Goal: Task Accomplishment & Management: Complete application form

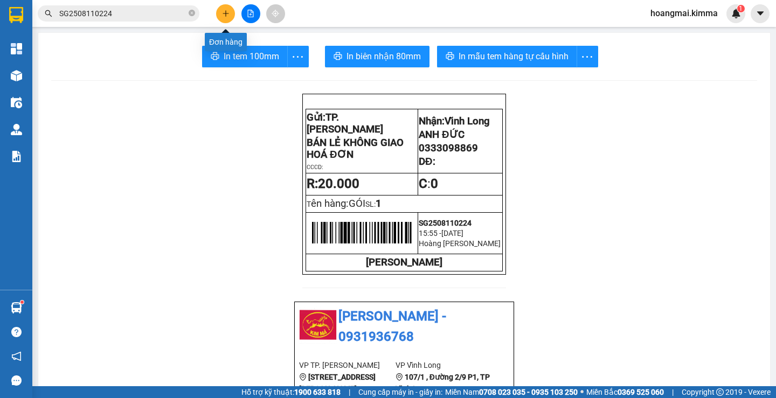
click at [224, 12] on icon "plus" at bounding box center [226, 14] width 8 height 8
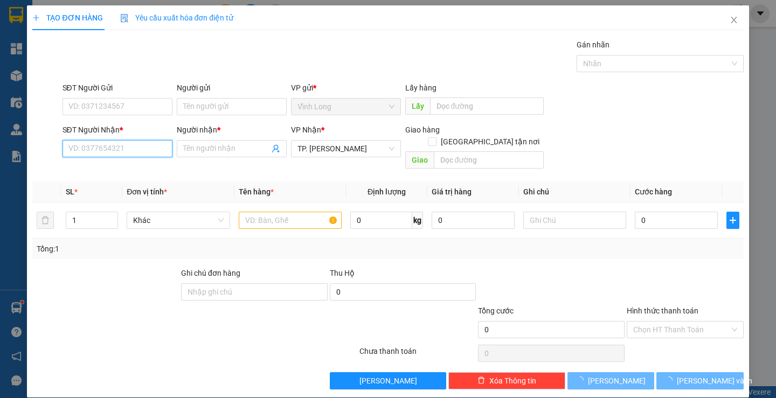
click at [136, 141] on input "SĐT Người Nhận *" at bounding box center [118, 148] width 110 height 17
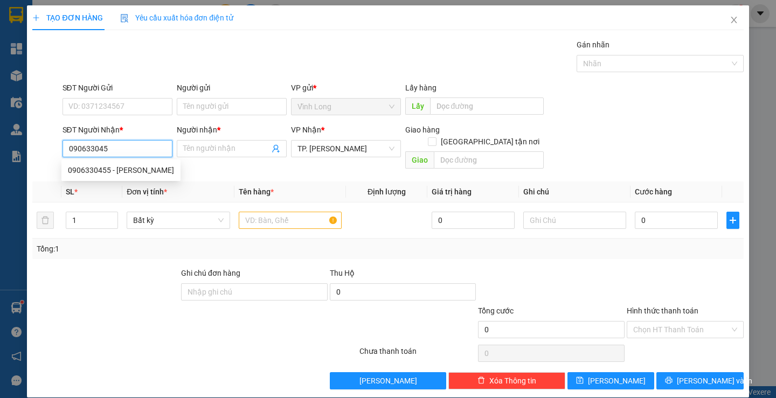
type input "0906330455"
click at [158, 170] on div "0906330455 - [PERSON_NAME]" at bounding box center [121, 170] width 106 height 12
type input "[PERSON_NAME]"
type input "0906330455"
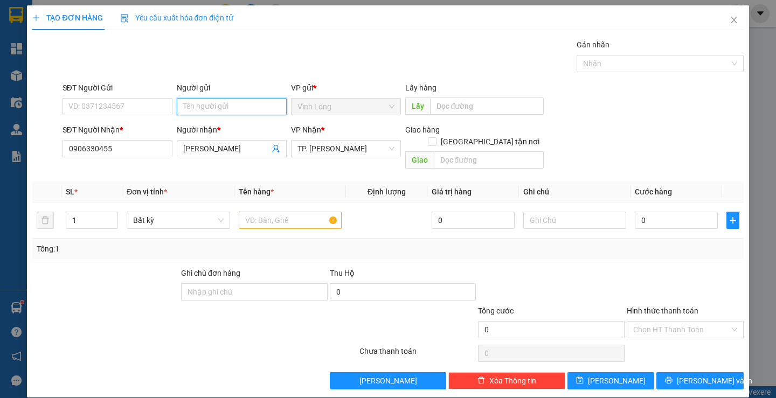
click at [205, 115] on input "Người gửi" at bounding box center [232, 106] width 110 height 17
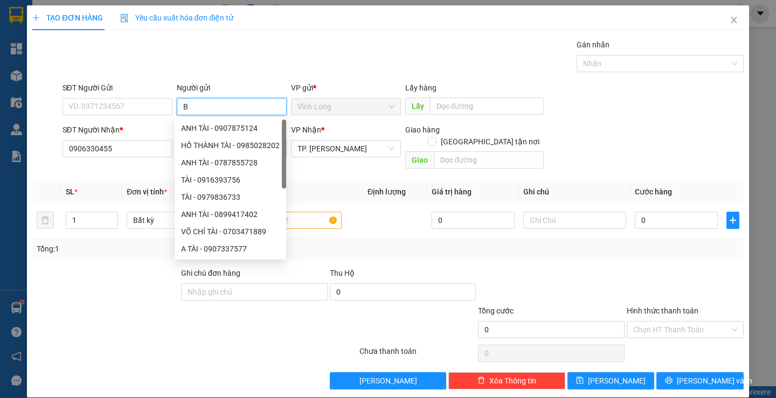
type input "BA"
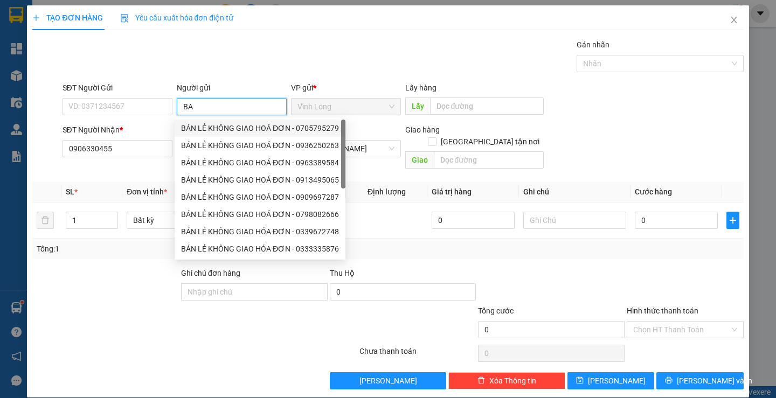
click at [251, 130] on div "BÁN LẺ KHÔNG GIAO HOÁ ĐƠN - 0705795279" at bounding box center [260, 128] width 158 height 12
type input "0705795279"
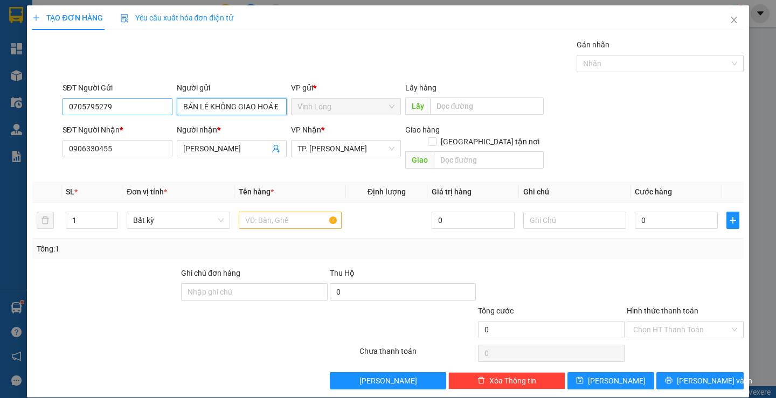
type input "BÁN LẺ KHÔNG GIAO HOÁ ĐƠN"
drag, startPoint x: 141, startPoint y: 108, endPoint x: 34, endPoint y: 103, distance: 107.3
click at [34, 103] on div "SĐT Người Gửi 0705795279 0705795279 Người gửi BÁN LẺ KHÔNG GIAO HOÁ ĐƠN VP gửi …" at bounding box center [387, 101] width 713 height 38
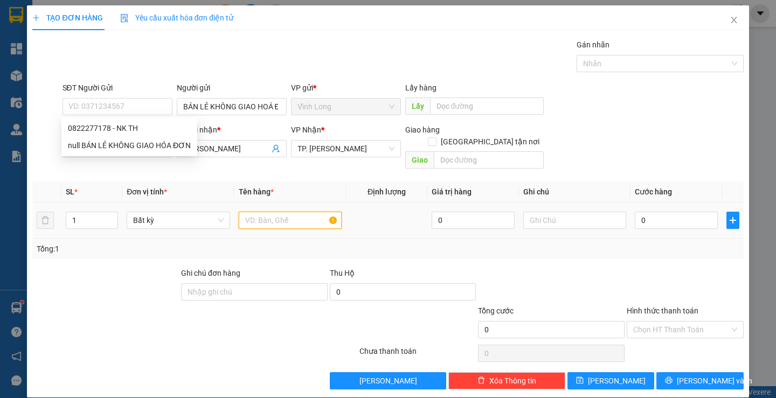
click at [297, 212] on input "text" at bounding box center [290, 220] width 103 height 17
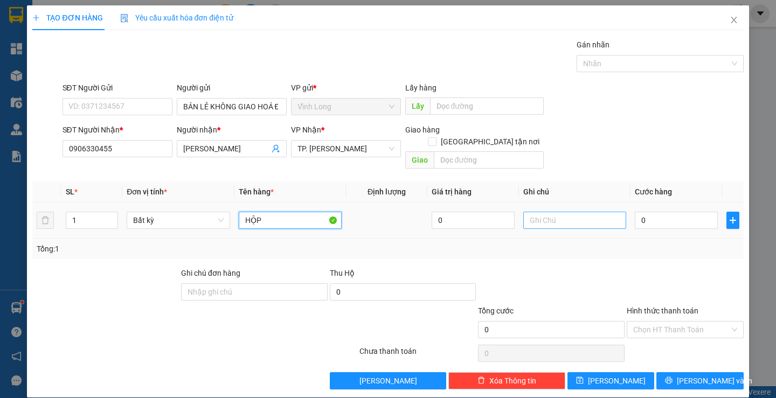
type input "HỘP"
click at [551, 212] on input "text" at bounding box center [574, 220] width 103 height 17
type input "LAN"
click at [660, 212] on input "0" at bounding box center [676, 220] width 83 height 17
type input "02"
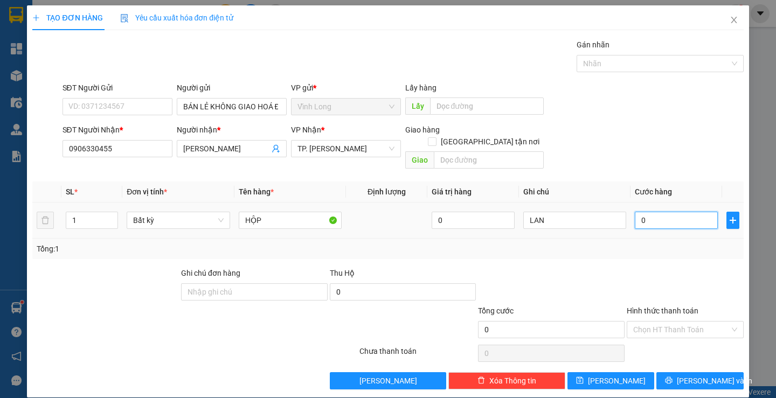
type input "2"
type input "0"
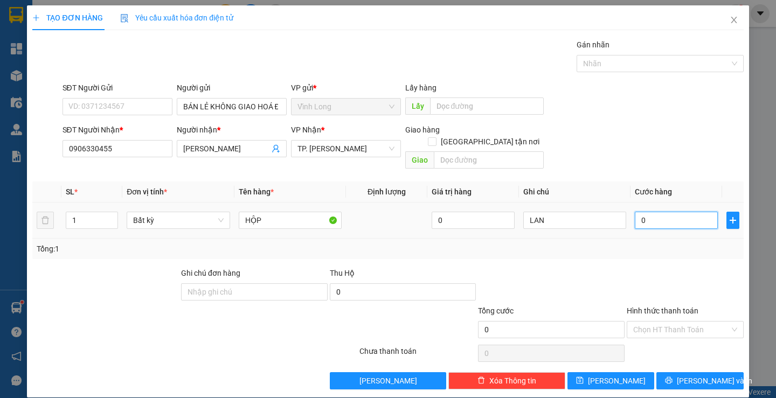
type input "02"
type input "2"
type input "020"
type input "20"
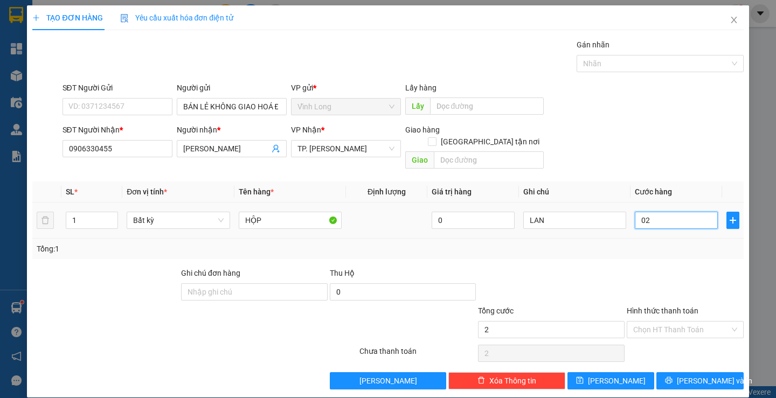
type input "20"
type input "20.000"
click at [624, 244] on div "Tổng: 1" at bounding box center [387, 249] width 711 height 20
click at [657, 322] on input "Hình thức thanh toán" at bounding box center [681, 330] width 96 height 16
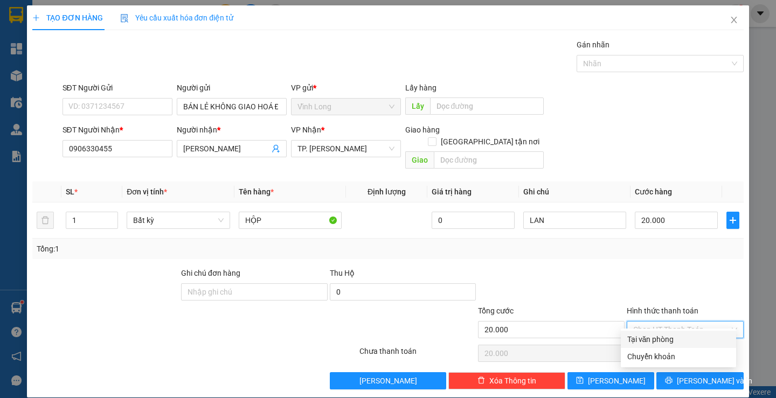
click at [650, 337] on div "Tại văn phòng" at bounding box center [678, 340] width 102 height 12
type input "0"
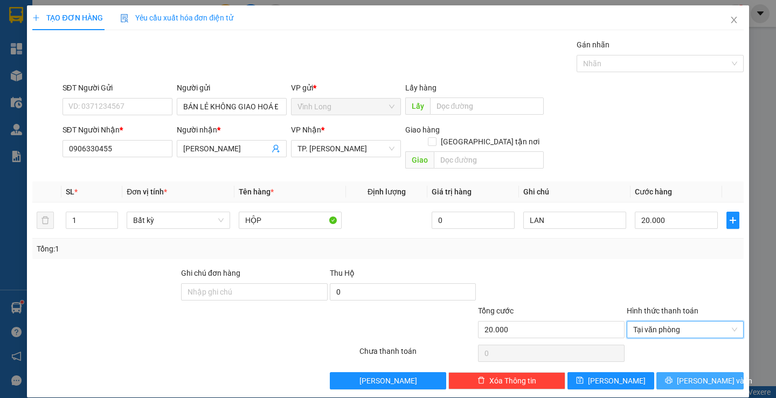
click at [680, 372] on button "[PERSON_NAME] và In" at bounding box center [699, 380] width 87 height 17
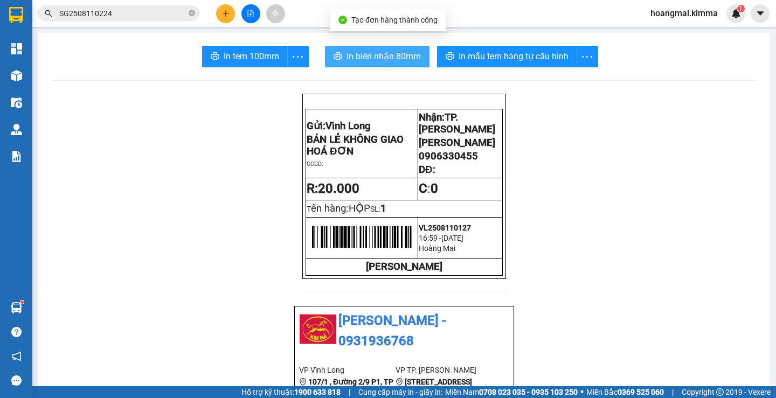
click at [376, 63] on span "In biên nhận 80mm" at bounding box center [384, 56] width 74 height 13
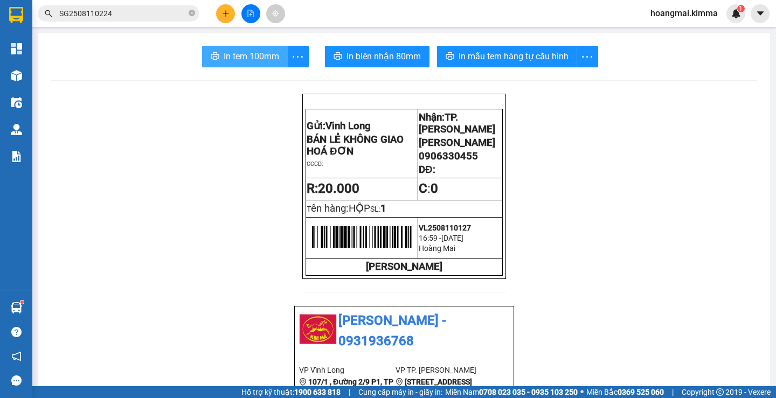
click at [231, 52] on span "In tem 100mm" at bounding box center [252, 56] width 56 height 13
click at [219, 12] on button at bounding box center [225, 13] width 19 height 19
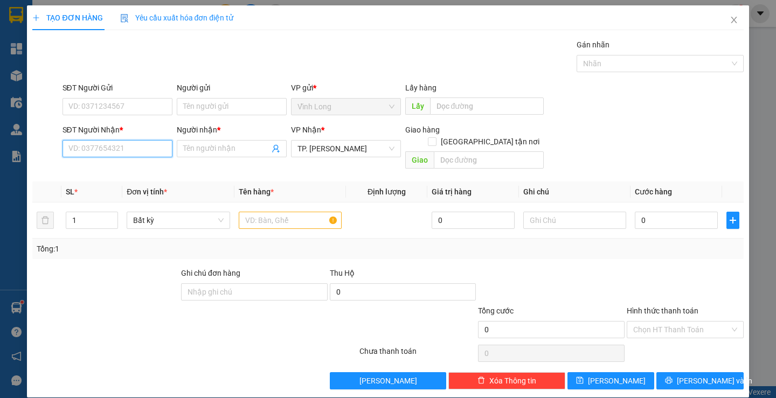
click at [142, 150] on input "SĐT Người Nhận *" at bounding box center [118, 148] width 110 height 17
type input "0"
click at [259, 214] on input "text" at bounding box center [290, 220] width 103 height 17
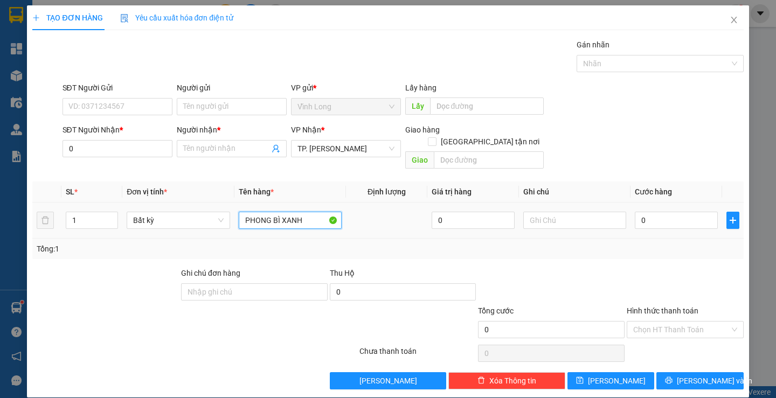
type input "PHONG BÌ XANH"
type input "TRANG"
type input "2"
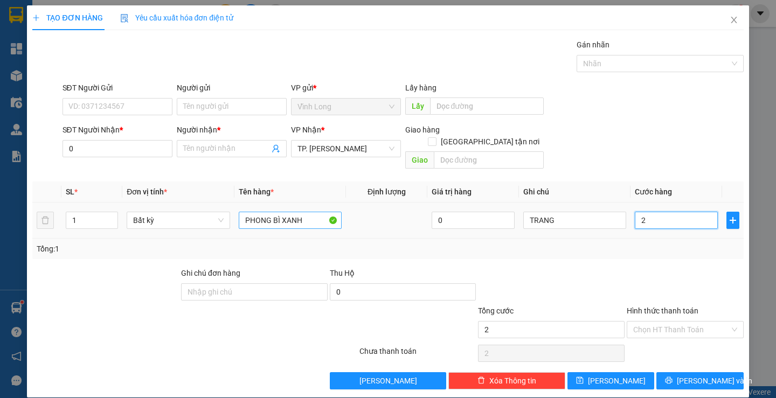
type input "20"
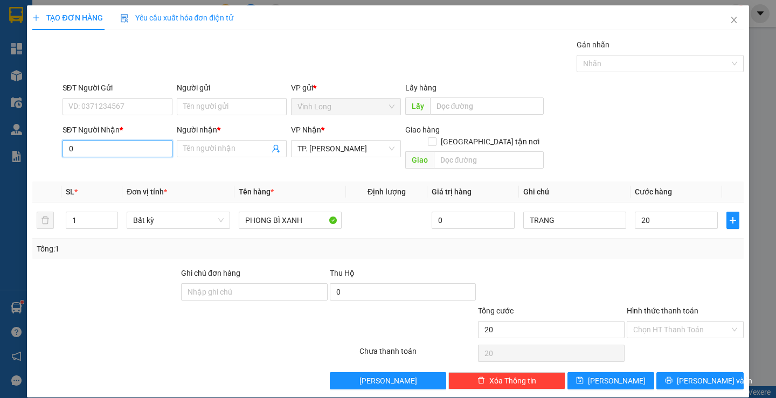
type input "20.000"
click at [131, 155] on input "0" at bounding box center [118, 148] width 110 height 17
drag, startPoint x: 660, startPoint y: 307, endPoint x: 658, endPoint y: 318, distance: 11.0
click at [660, 312] on div "Hình thức thanh toán Chọn HT Thanh Toán" at bounding box center [685, 324] width 117 height 38
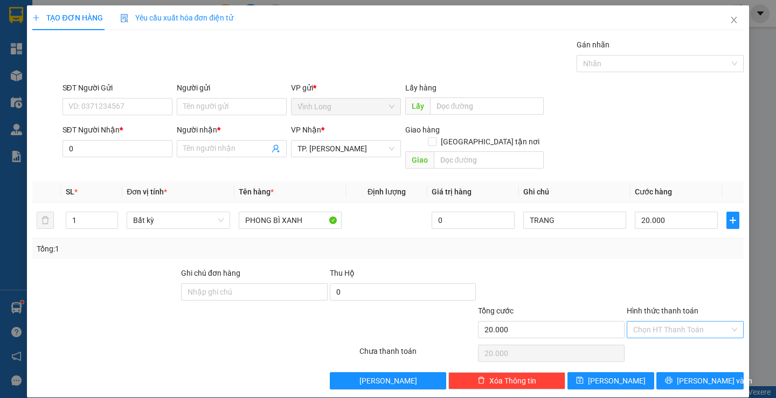
click at [658, 322] on input "Hình thức thanh toán" at bounding box center [681, 330] width 96 height 16
click at [645, 335] on div "Tại văn phòng" at bounding box center [678, 340] width 102 height 12
type input "0"
click at [100, 148] on input "0" at bounding box center [118, 148] width 110 height 17
type input "0907906876"
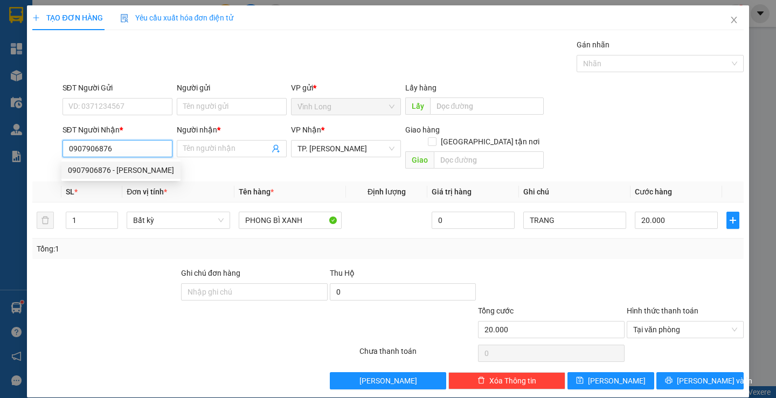
click at [115, 165] on div "0907906876 - [PERSON_NAME]" at bounding box center [121, 170] width 106 height 12
type input "[PERSON_NAME]"
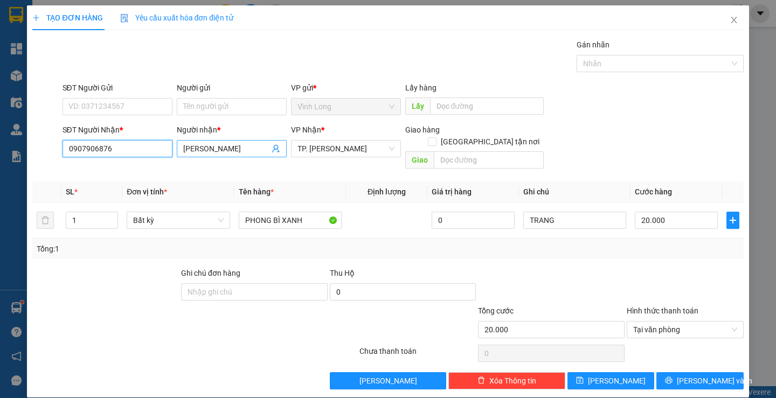
type input "0907906876"
drag, startPoint x: 190, startPoint y: 149, endPoint x: 139, endPoint y: 150, distance: 51.2
click at [160, 149] on div "SĐT Người Nhận * 0907906876 0907906876 Người nhận * BÉ KIM VP Nhận * TP. [PERSO…" at bounding box center [403, 149] width 686 height 50
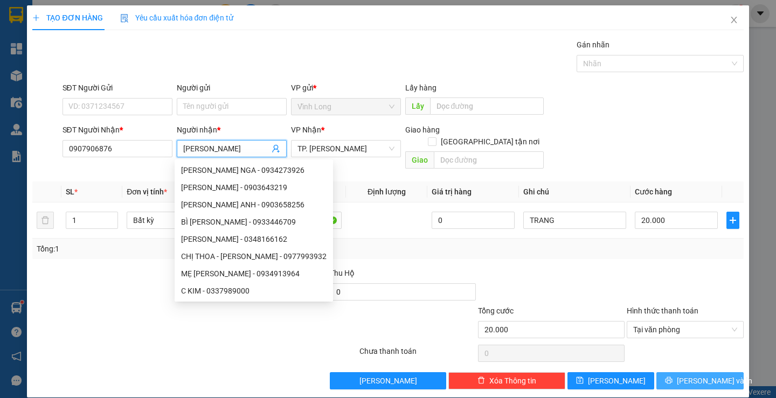
type input "[PERSON_NAME]"
click at [673, 377] on icon "printer" at bounding box center [669, 381] width 8 height 8
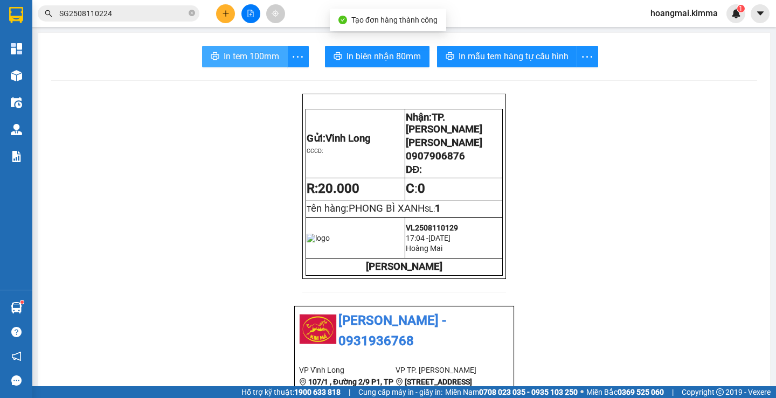
click at [232, 53] on span "In tem 100mm" at bounding box center [252, 56] width 56 height 13
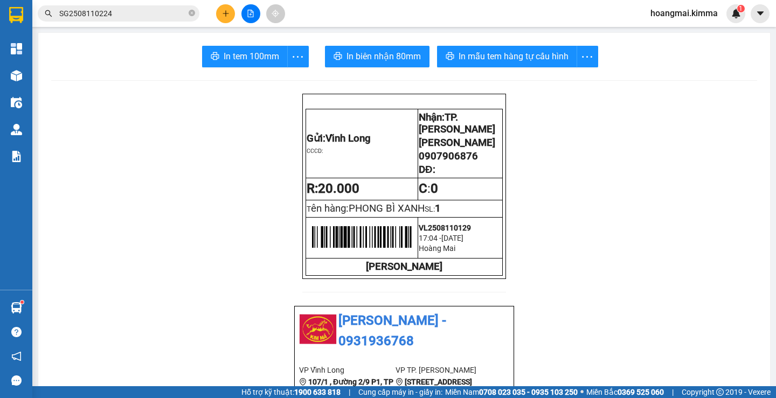
click at [226, 15] on icon "plus" at bounding box center [225, 13] width 1 height 6
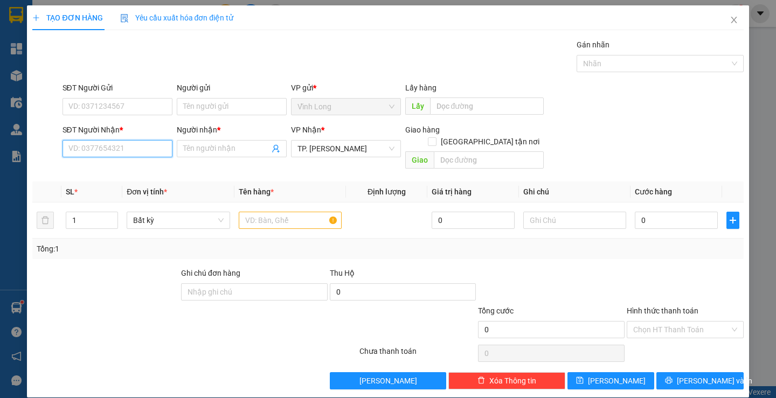
click at [146, 148] on input "SĐT Người Nhận *" at bounding box center [118, 148] width 110 height 17
type input "0908441588"
click at [136, 167] on div "0908441588 - LAB NGUYỄN" at bounding box center [116, 170] width 96 height 12
type input "LAB [PERSON_NAME]"
type input "0908441588"
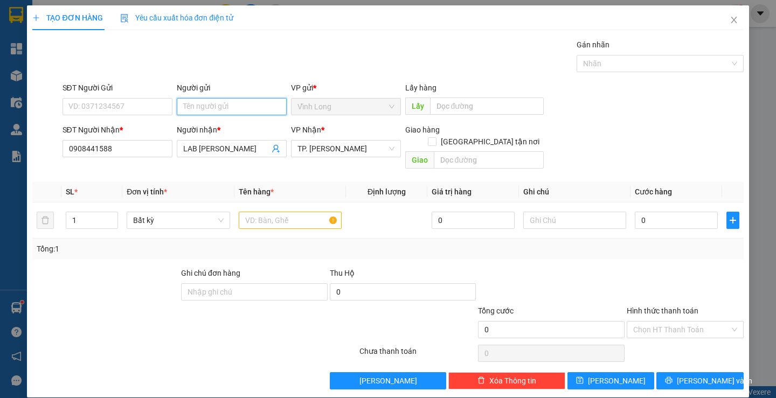
click at [227, 106] on input "Người gửi" at bounding box center [232, 106] width 110 height 17
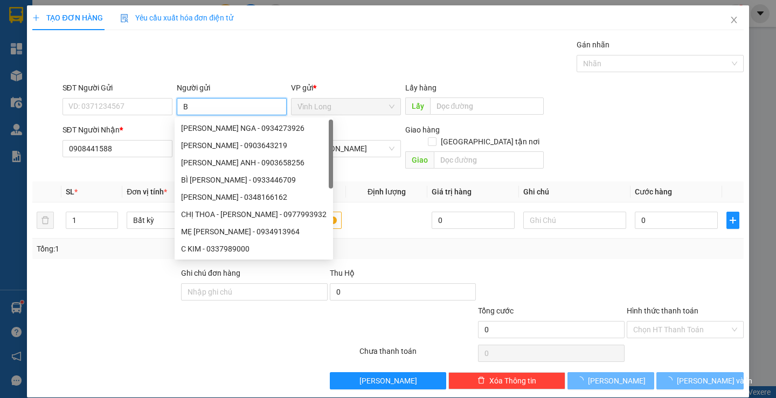
type input "BA"
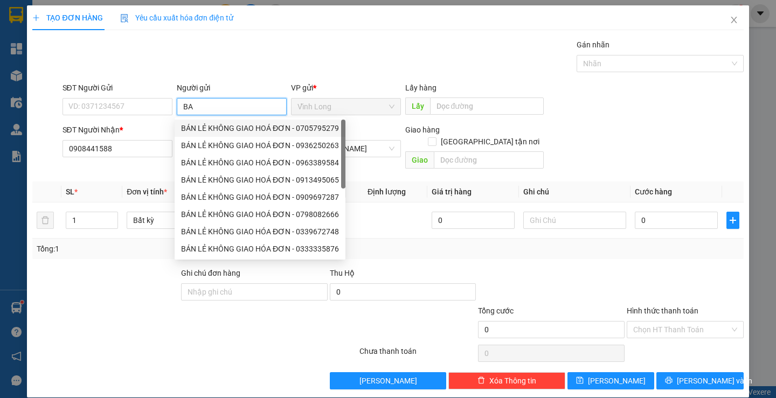
click at [227, 127] on div "BÁN LẺ KHÔNG GIAO HOÁ ĐƠN - 0705795279" at bounding box center [260, 128] width 158 height 12
type input "0705795279"
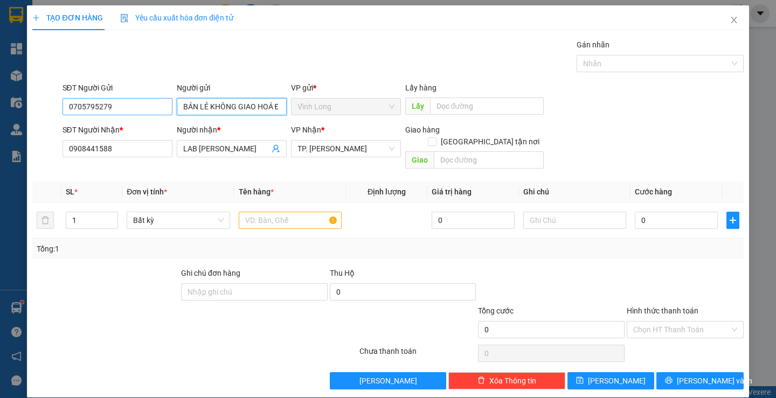
type input "BÁN LẺ KHÔNG GIAO HOÁ ĐƠN"
drag, startPoint x: 146, startPoint y: 105, endPoint x: 54, endPoint y: 100, distance: 91.7
click at [54, 100] on div "SĐT Người Gửi 0705795279 0705795279 Người gửi BÁN LẺ KHÔNG GIAO HOÁ ĐƠN VP gửi …" at bounding box center [387, 101] width 713 height 38
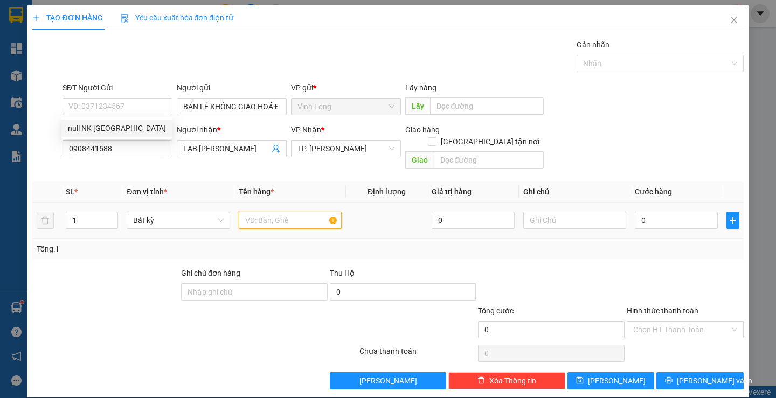
click at [297, 212] on input "text" at bounding box center [290, 220] width 103 height 17
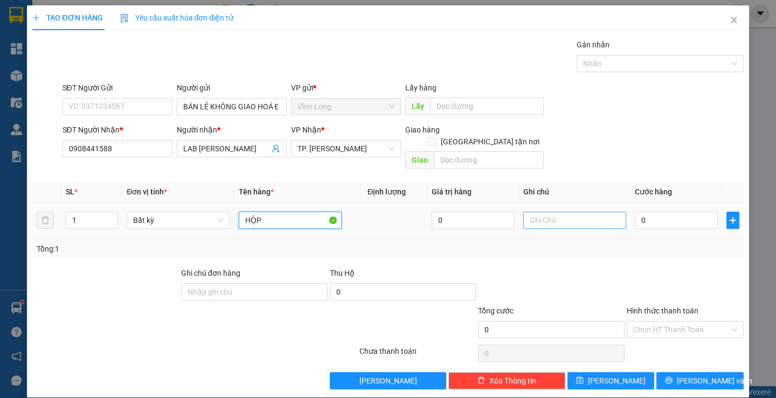
type input "HỘP"
click at [545, 212] on input "text" at bounding box center [574, 220] width 103 height 17
type input "LAN"
click at [663, 212] on input "0" at bounding box center [676, 220] width 83 height 17
type input "2"
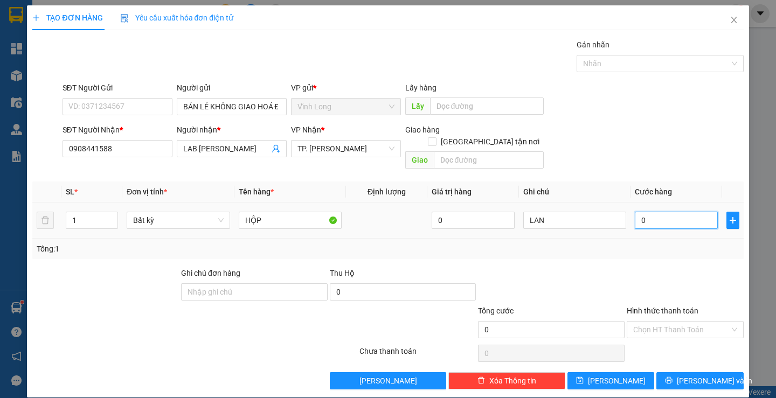
type input "2"
type input "20"
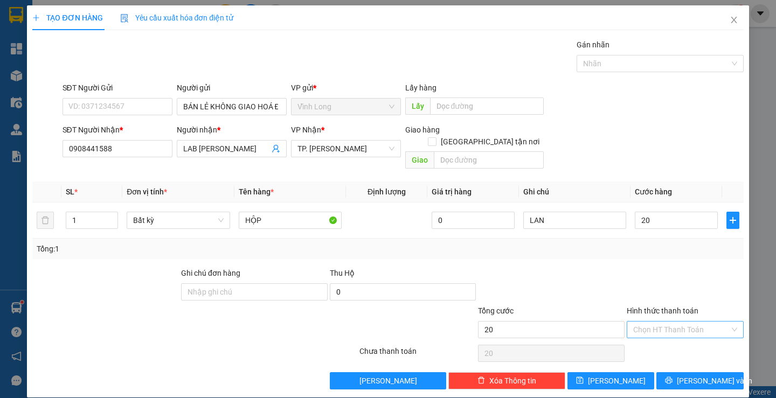
type input "20.000"
click at [666, 322] on input "Hình thức thanh toán" at bounding box center [681, 330] width 96 height 16
click at [658, 339] on div "Tại văn phòng" at bounding box center [678, 340] width 102 height 12
type input "0"
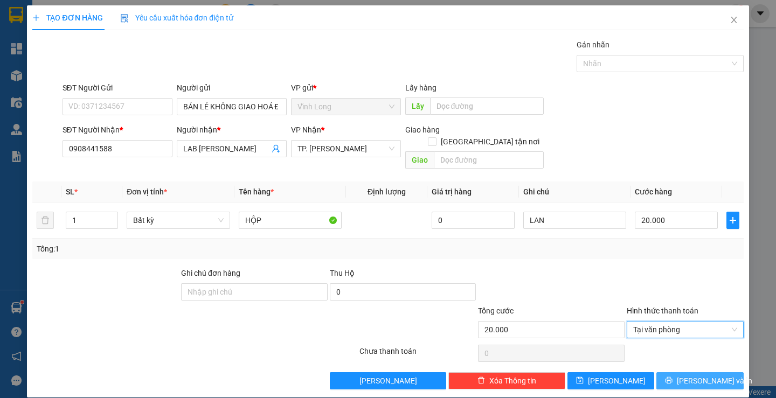
click at [698, 375] on span "[PERSON_NAME] và In" at bounding box center [714, 381] width 75 height 12
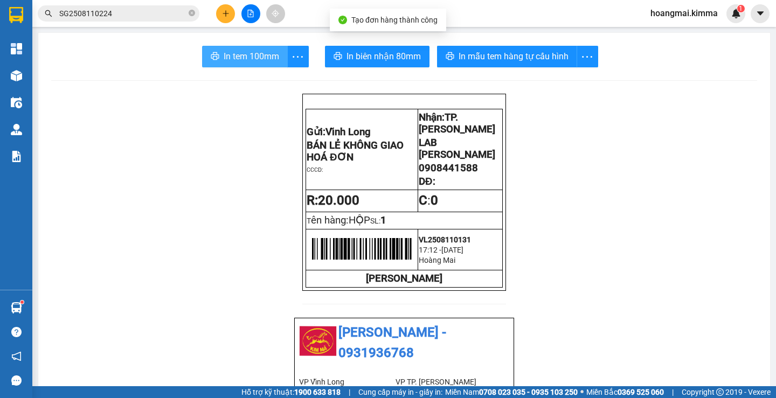
click at [236, 61] on span "In tem 100mm" at bounding box center [252, 56] width 56 height 13
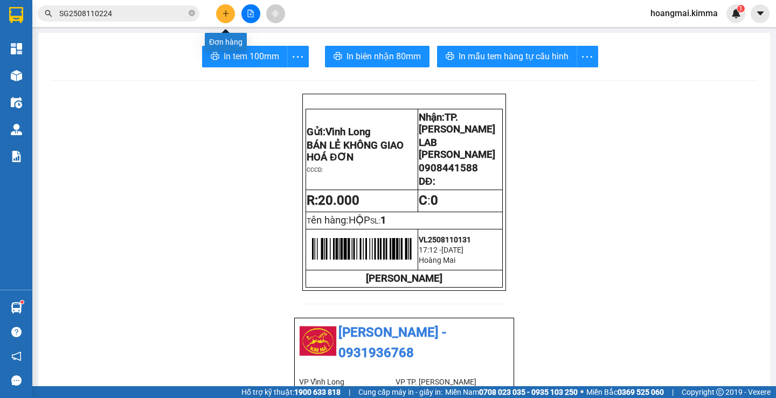
click at [225, 13] on icon "plus" at bounding box center [226, 14] width 8 height 8
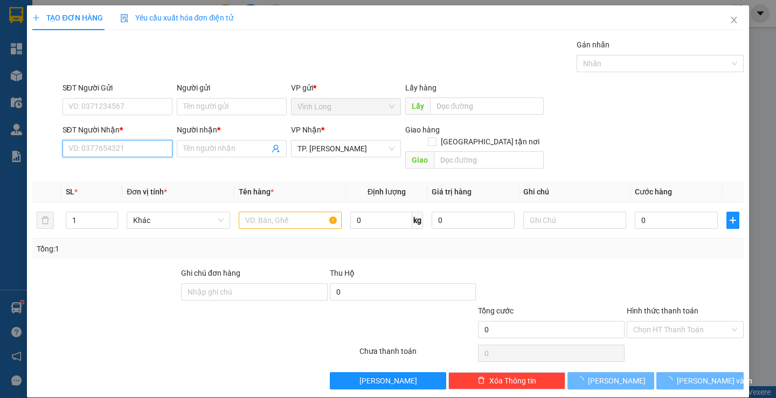
click at [151, 147] on input "SĐT Người Nhận *" at bounding box center [118, 148] width 110 height 17
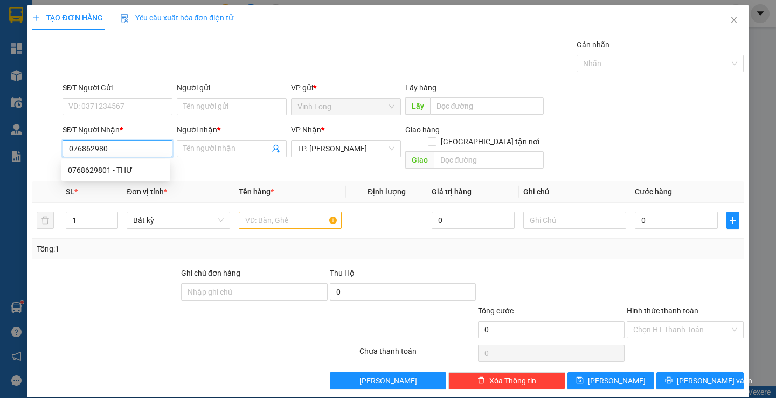
type input "0768629801"
click at [143, 168] on div "0768629801 - THƯ" at bounding box center [116, 170] width 96 height 12
type input "THƯ"
type input "0768629801"
click at [296, 212] on input "text" at bounding box center [290, 220] width 103 height 17
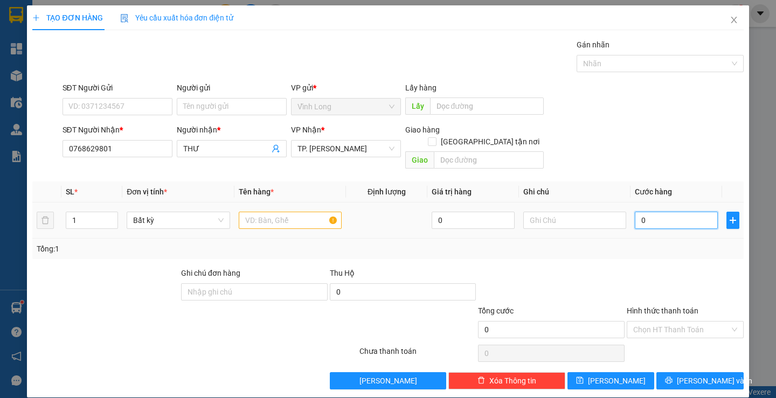
click at [645, 212] on input "0" at bounding box center [676, 220] width 83 height 17
type input "3"
type input "30"
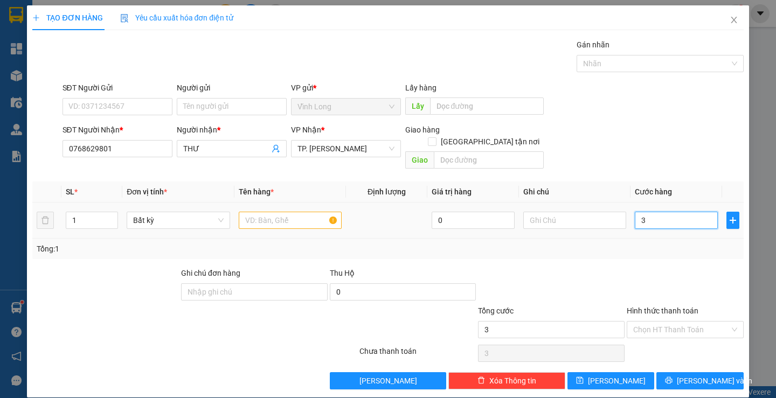
type input "30"
type input "30.000"
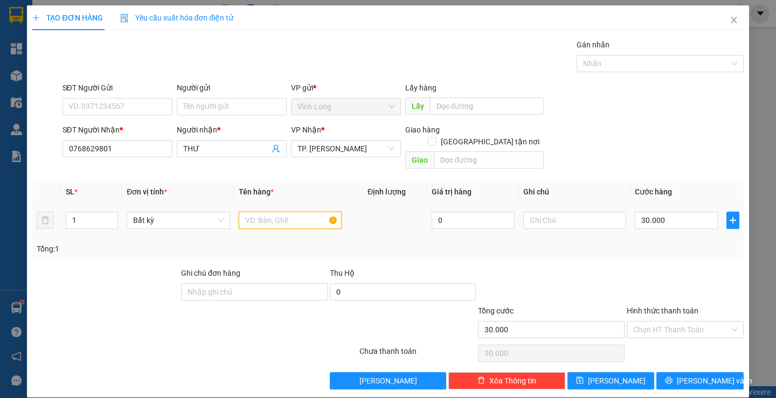
click at [286, 212] on input "text" at bounding box center [290, 220] width 103 height 17
type input "GÓI XÁM"
click at [548, 213] on input "text" at bounding box center [574, 220] width 103 height 17
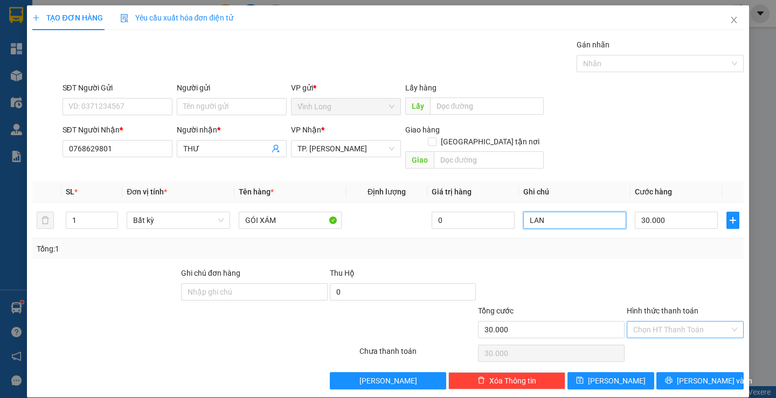
type input "LAN"
click at [672, 322] on input "Hình thức thanh toán" at bounding box center [681, 330] width 96 height 16
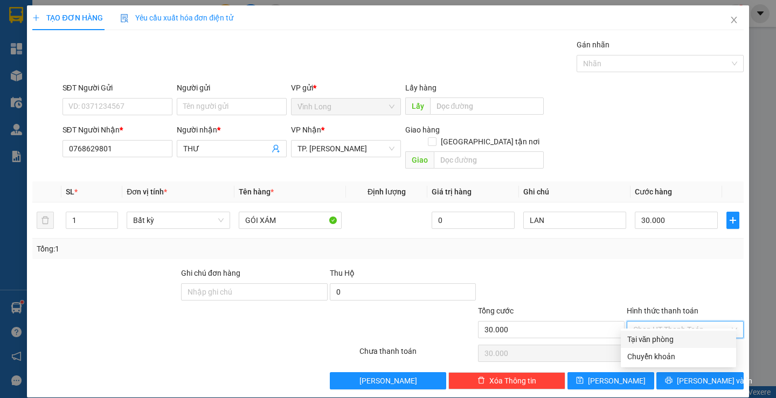
click at [669, 338] on div "Tại văn phòng" at bounding box center [678, 340] width 102 height 12
type input "0"
click at [246, 94] on div "Người gửi" at bounding box center [232, 90] width 110 height 16
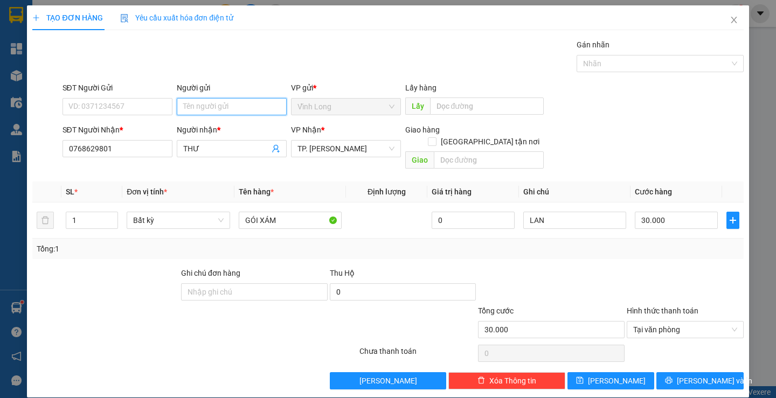
click at [251, 104] on input "Người gửi" at bounding box center [232, 106] width 110 height 17
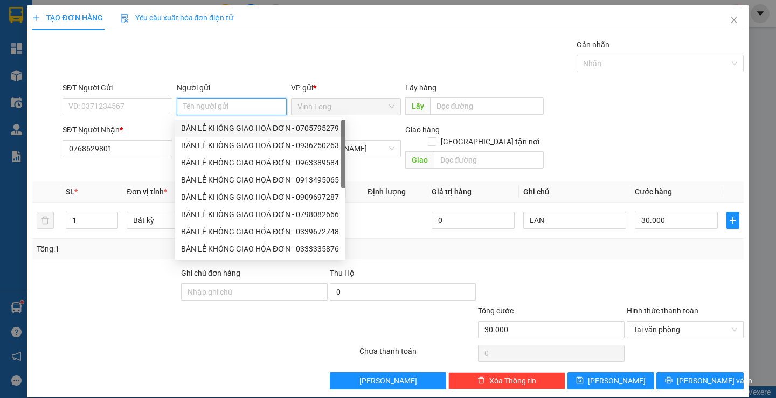
click at [240, 121] on div "BÁN LẺ KHÔNG GIAO HOÁ ĐƠN - 0705795279" at bounding box center [260, 128] width 171 height 17
type input "0705795279"
type input "BÁN LẺ KHÔNG GIAO HOÁ ĐƠN"
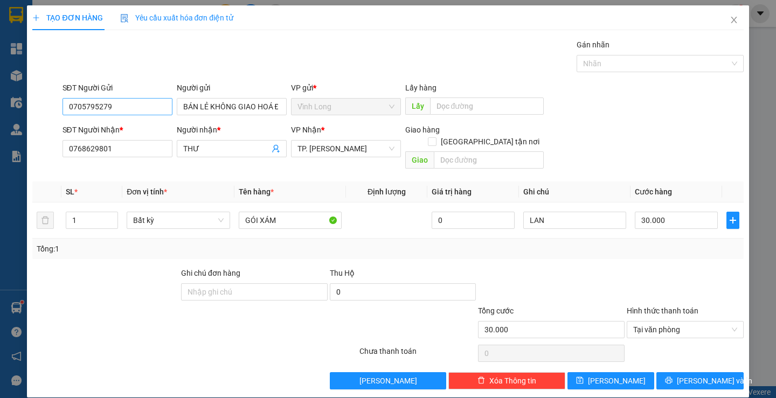
drag, startPoint x: 121, startPoint y: 98, endPoint x: 117, endPoint y: 113, distance: 15.4
click at [101, 107] on div "SĐT Người Gửi 0705795279" at bounding box center [118, 101] width 110 height 38
drag, startPoint x: 118, startPoint y: 112, endPoint x: 45, endPoint y: 99, distance: 74.5
click at [45, 99] on div "SĐT Người Gửi 0705795279 0705795279 Người gửi BÁN LẺ KHÔNG GIAO HOÁ ĐƠN VP gửi …" at bounding box center [387, 101] width 713 height 38
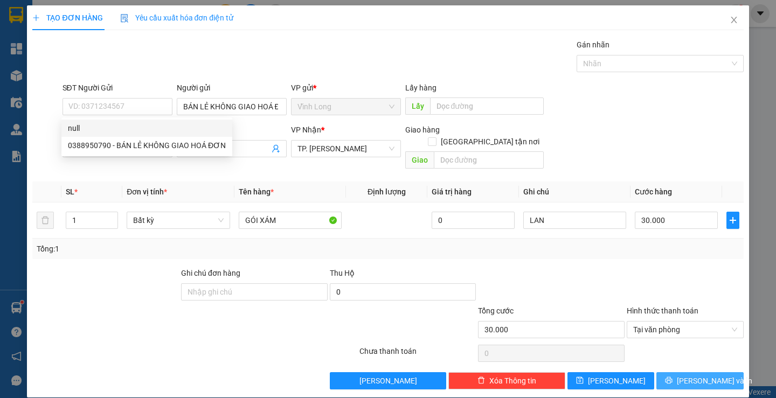
click at [684, 375] on span "[PERSON_NAME] và In" at bounding box center [714, 381] width 75 height 12
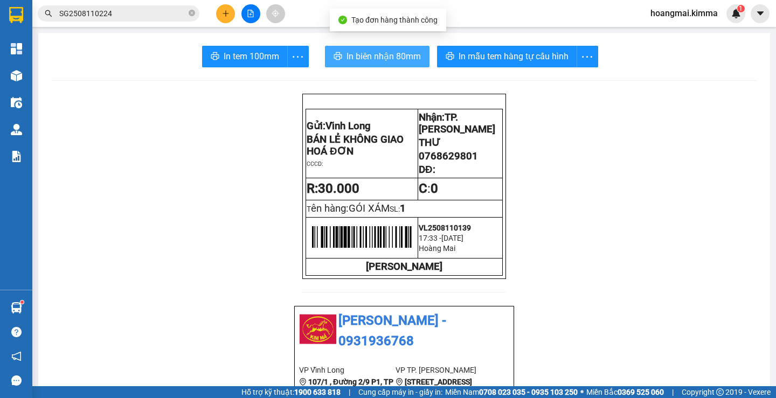
click at [361, 57] on span "In biên nhận 80mm" at bounding box center [384, 56] width 74 height 13
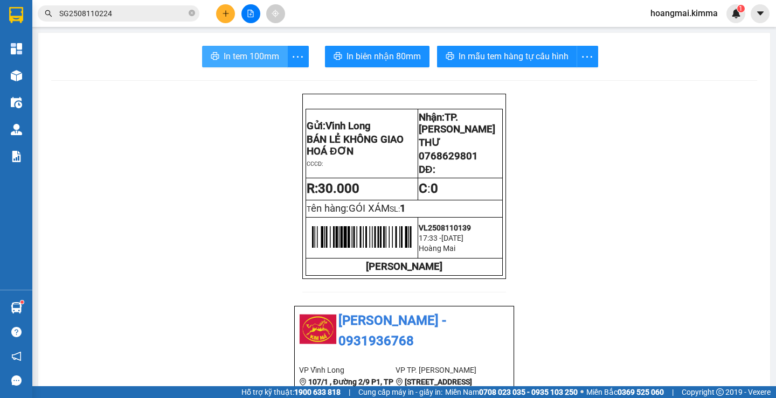
click at [246, 52] on span "In tem 100mm" at bounding box center [252, 56] width 56 height 13
click at [225, 5] on button at bounding box center [225, 13] width 19 height 19
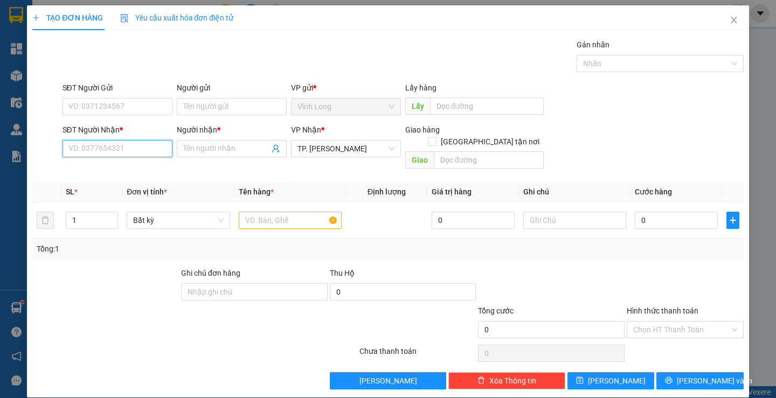
click at [151, 151] on input "SĐT Người Nhận *" at bounding box center [118, 148] width 110 height 17
type input "0903995233"
click at [129, 167] on div "0903995233 - HÙNG" at bounding box center [116, 170] width 96 height 12
type input "HÙNG"
type input "0903995233"
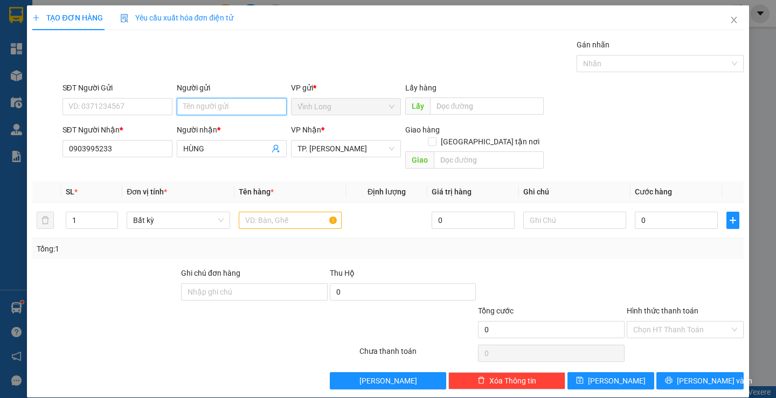
click at [208, 105] on input "Người gửi" at bounding box center [232, 106] width 110 height 17
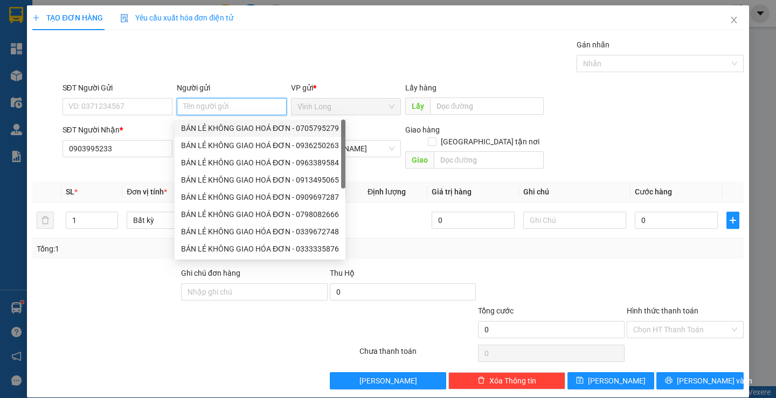
click at [211, 129] on div "BÁN LẺ KHÔNG GIAO HOÁ ĐƠN - 0705795279" at bounding box center [260, 128] width 158 height 12
type input "0705795279"
type input "BÁN LẺ KHÔNG GIAO HOÁ ĐƠN"
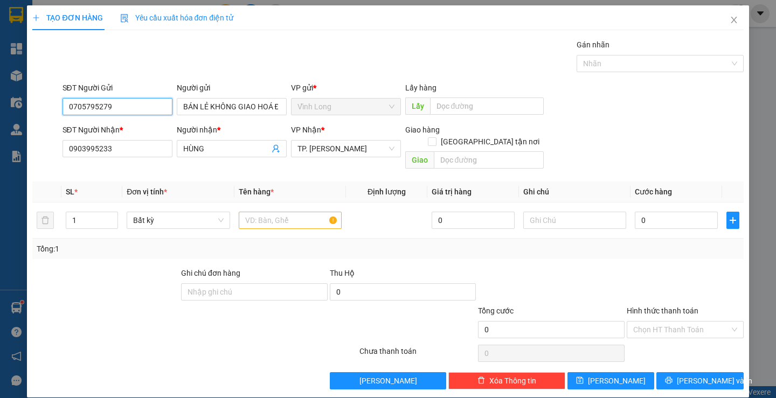
drag, startPoint x: 145, startPoint y: 110, endPoint x: 38, endPoint y: 102, distance: 107.0
click at [38, 102] on div "SĐT Người Gửi 0705795279 0705795279 Người gửi BÁN LẺ KHÔNG GIAO HOÁ ĐƠN VP gửi …" at bounding box center [387, 101] width 713 height 38
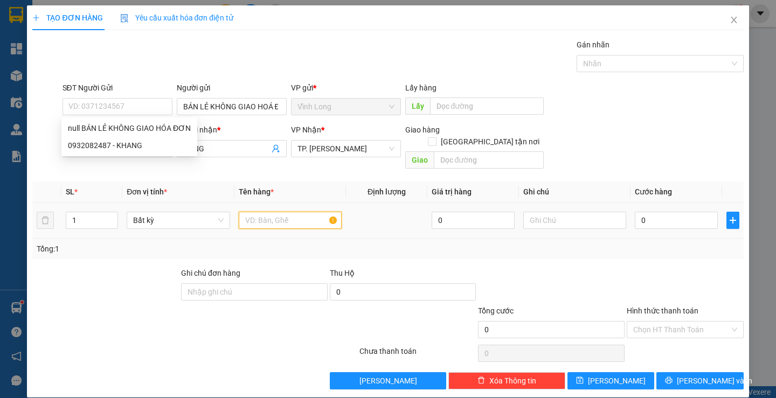
click at [298, 212] on input "text" at bounding box center [290, 220] width 103 height 17
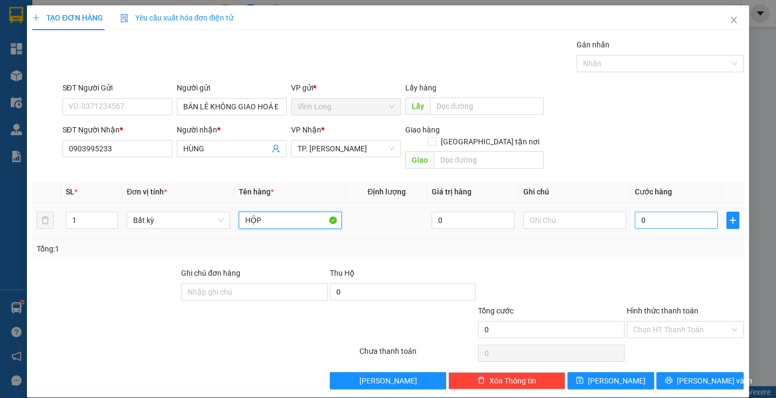
type input "HỘP"
click at [657, 212] on input "0" at bounding box center [676, 220] width 83 height 17
type input "5"
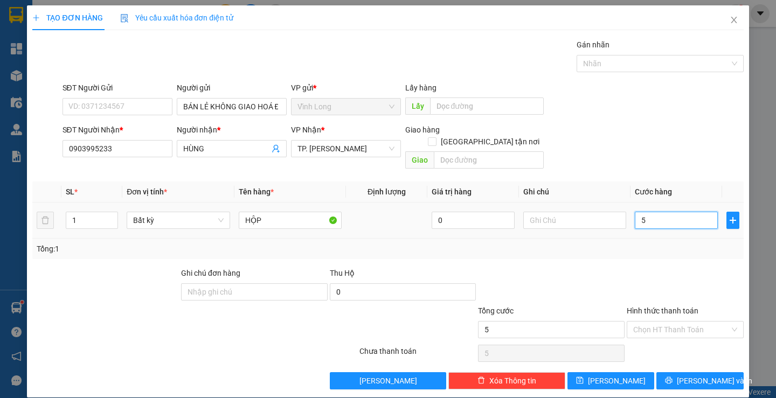
type input "52"
type input "5"
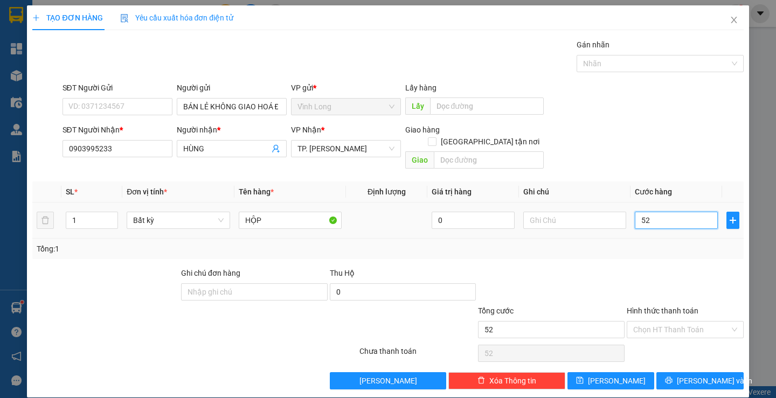
type input "5"
type input "0"
type input "02"
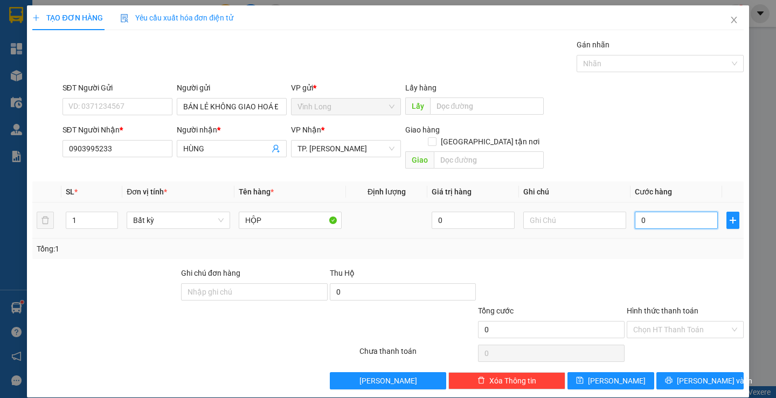
type input "2"
type input "020"
type input "20"
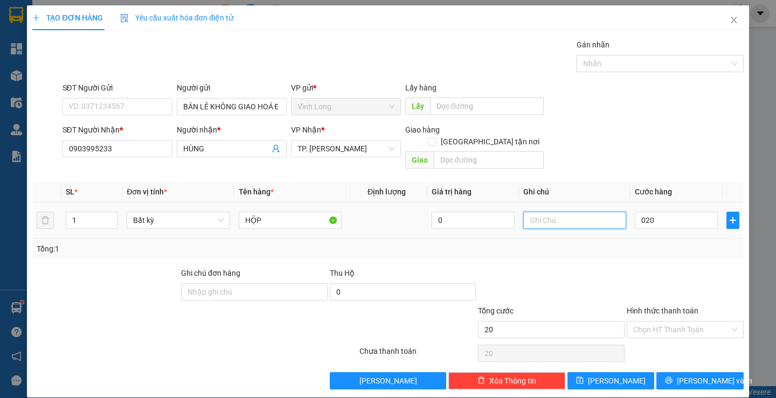
type input "20.000"
click at [579, 213] on input "text" at bounding box center [574, 220] width 103 height 17
type input "LAN"
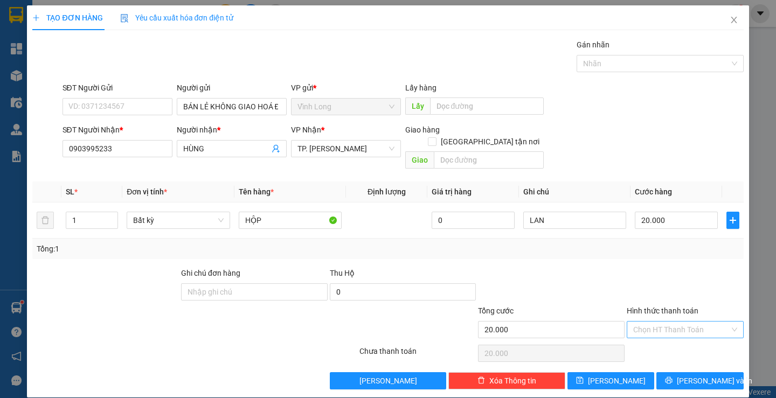
click at [643, 322] on input "Hình thức thanh toán" at bounding box center [681, 330] width 96 height 16
click at [640, 341] on div "Tại văn phòng" at bounding box center [678, 340] width 102 height 12
type input "0"
click at [710, 375] on span "[PERSON_NAME] và In" at bounding box center [714, 381] width 75 height 12
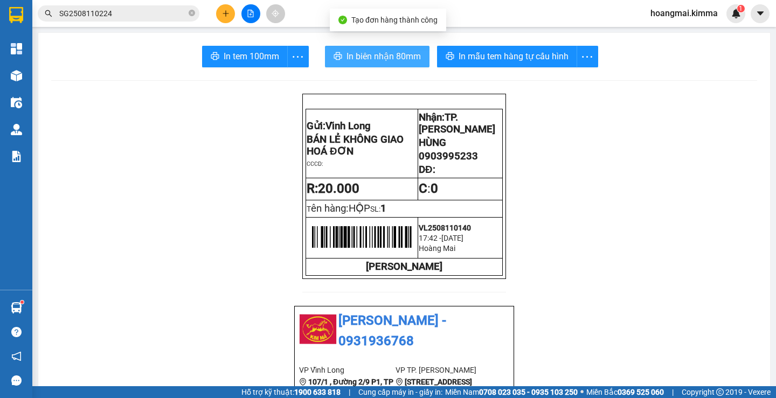
click at [374, 64] on button "In biên nhận 80mm" at bounding box center [377, 57] width 105 height 22
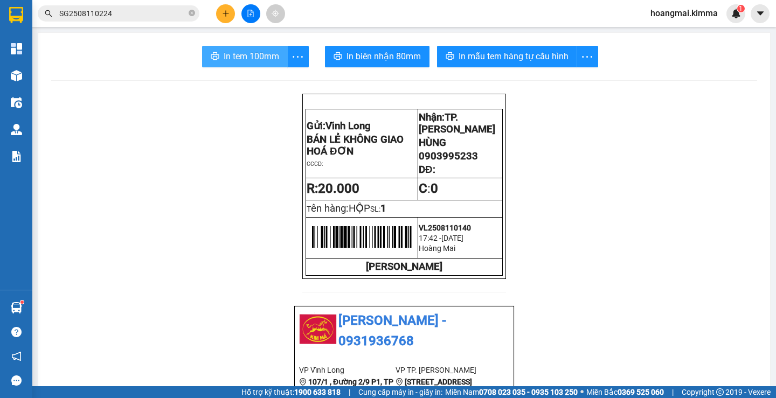
click at [267, 63] on span "In tem 100mm" at bounding box center [252, 56] width 56 height 13
click at [224, 11] on icon "plus" at bounding box center [226, 14] width 8 height 8
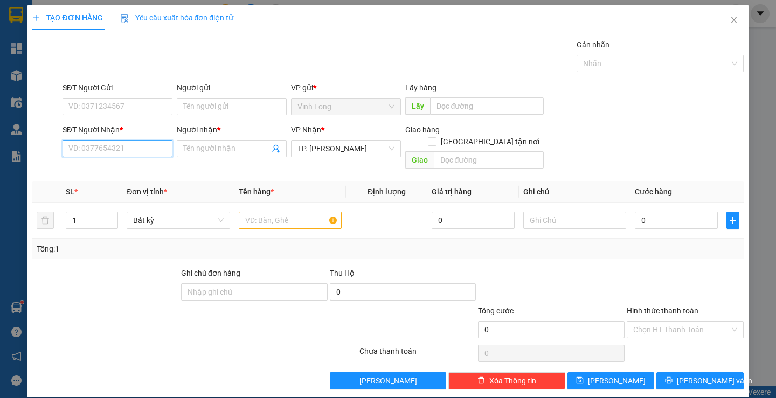
click at [150, 155] on input "SĐT Người Nhận *" at bounding box center [118, 148] width 110 height 17
type input "0918551106"
click at [149, 174] on div "0918551106 - AN" at bounding box center [116, 170] width 96 height 12
type input "AN"
type input "0918551106"
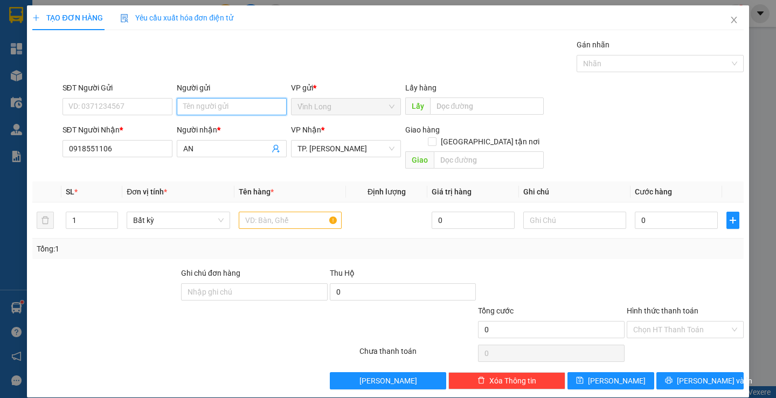
click at [209, 104] on input "Người gửi" at bounding box center [232, 106] width 110 height 17
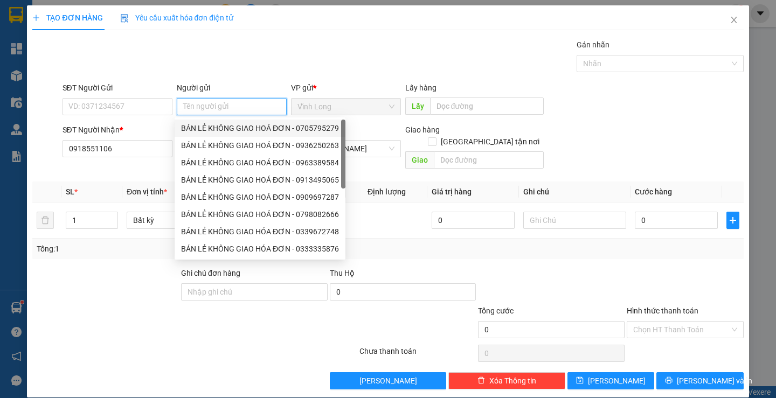
click at [206, 125] on div "BÁN LẺ KHÔNG GIAO HOÁ ĐƠN - 0705795279" at bounding box center [260, 128] width 158 height 12
type input "0705795279"
type input "BÁN LẺ KHÔNG GIAO HOÁ ĐƠN"
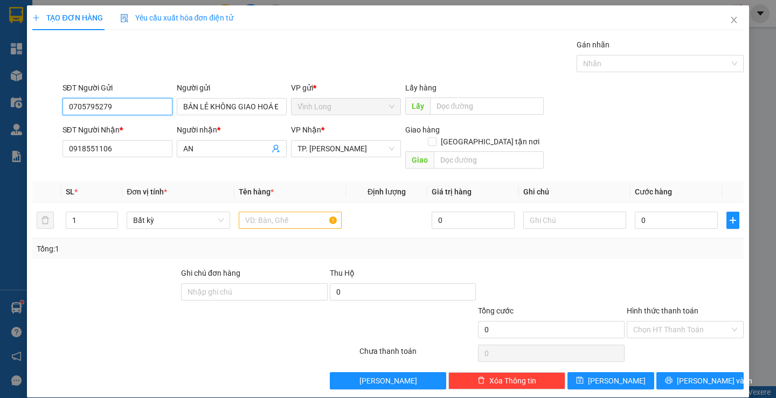
drag, startPoint x: 120, startPoint y: 109, endPoint x: 49, endPoint y: 112, distance: 71.2
click at [49, 112] on div "SĐT Người Gửi 0705795279 0705795279 Người gửi BÁN LẺ KHÔNG GIAO HOÁ ĐƠN VP gửi …" at bounding box center [387, 101] width 713 height 38
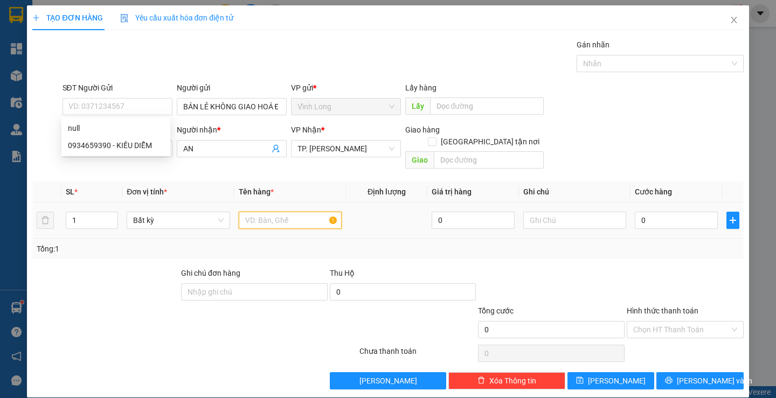
click at [289, 212] on input "text" at bounding box center [290, 220] width 103 height 17
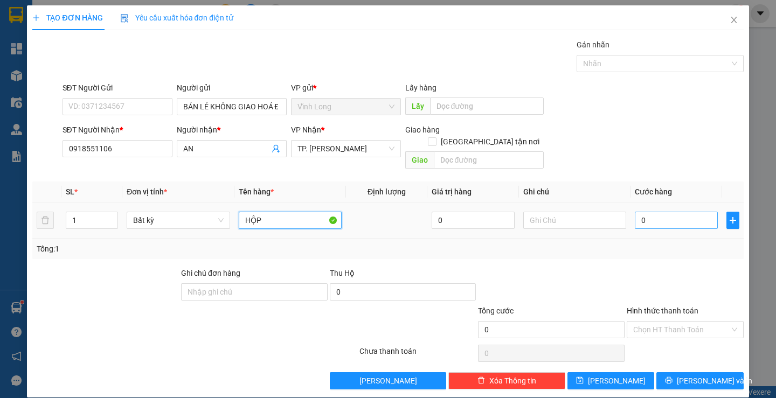
type input "HỘP"
click at [672, 212] on input "0" at bounding box center [676, 220] width 83 height 17
type input "2"
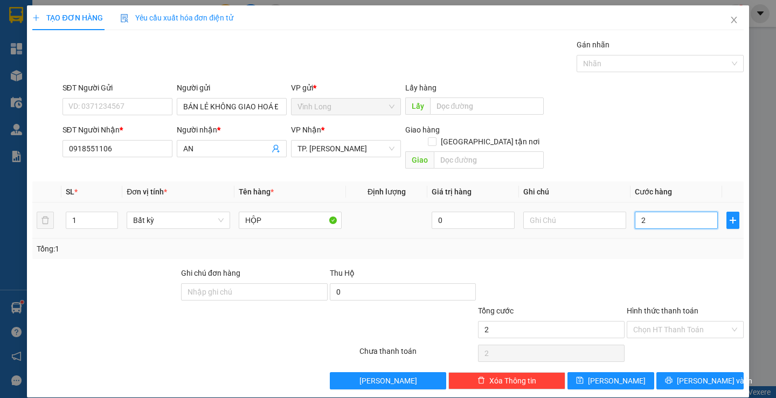
type input "20"
type input "20.000"
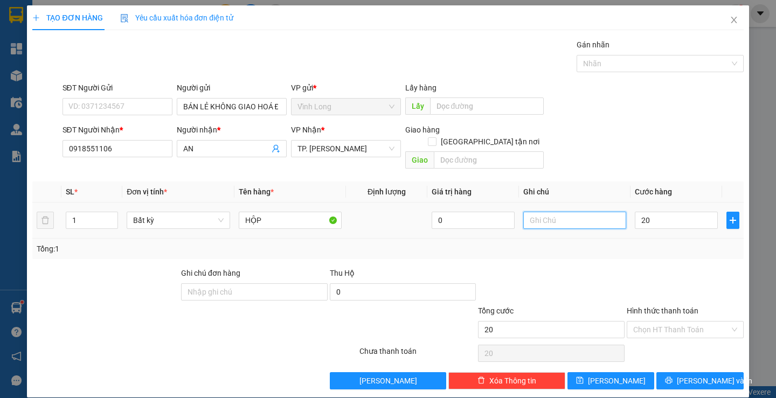
type input "20.000"
click at [590, 212] on input "text" at bounding box center [574, 220] width 103 height 17
type input "LAN"
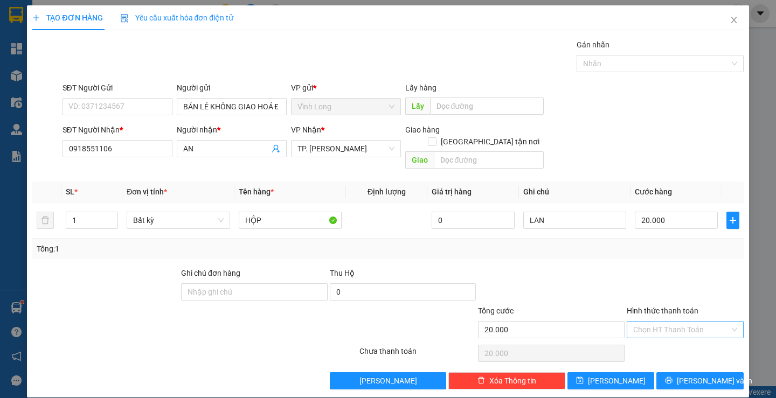
click at [662, 322] on input "Hình thức thanh toán" at bounding box center [681, 330] width 96 height 16
click at [645, 338] on div "Tại văn phòng" at bounding box center [678, 340] width 102 height 12
type input "0"
click at [688, 375] on span "[PERSON_NAME] và In" at bounding box center [714, 381] width 75 height 12
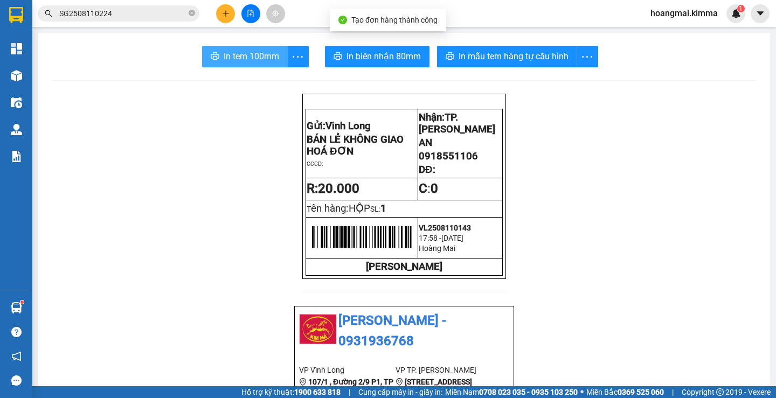
click at [244, 53] on span "In tem 100mm" at bounding box center [252, 56] width 56 height 13
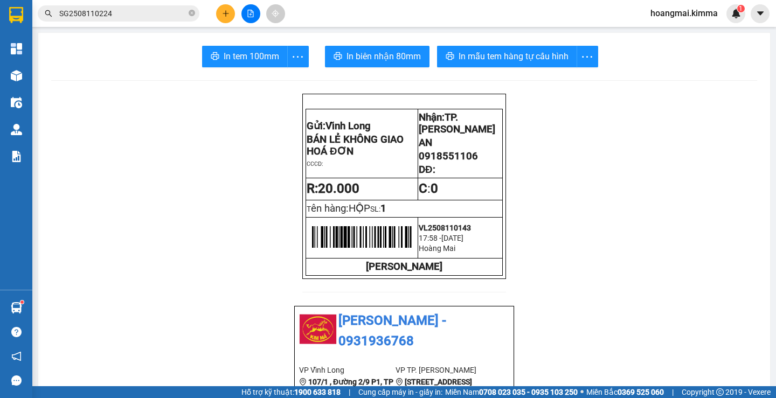
click at [227, 16] on icon "plus" at bounding box center [226, 14] width 8 height 8
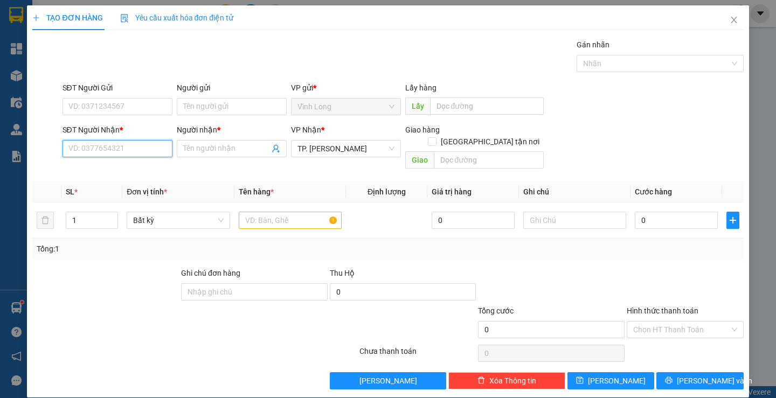
click at [129, 150] on input "SĐT Người Nhận *" at bounding box center [118, 148] width 110 height 17
type input "0907790220"
click at [140, 171] on div "0907790220 - [GEOGRAPHIC_DATA]" at bounding box center [128, 170] width 121 height 12
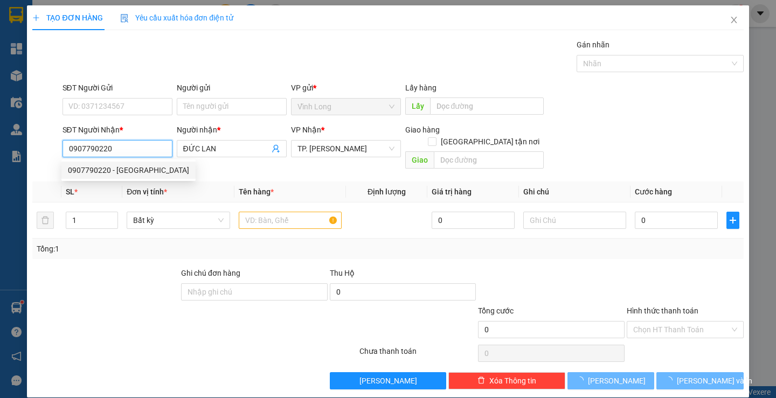
type input "ĐỨC LAN"
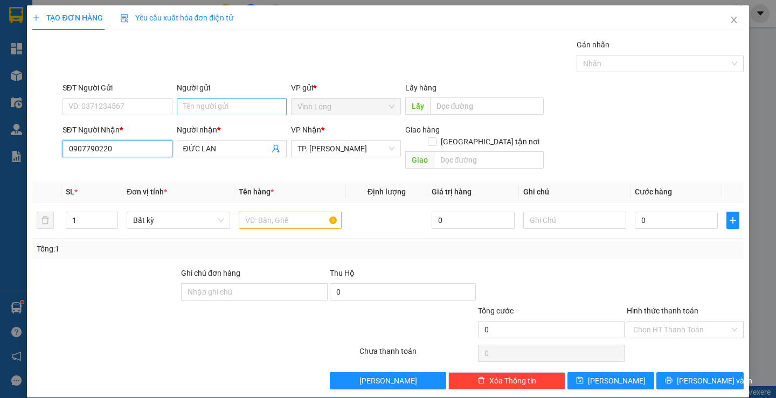
type input "0907790220"
click at [217, 105] on input "Người gửi" at bounding box center [232, 106] width 110 height 17
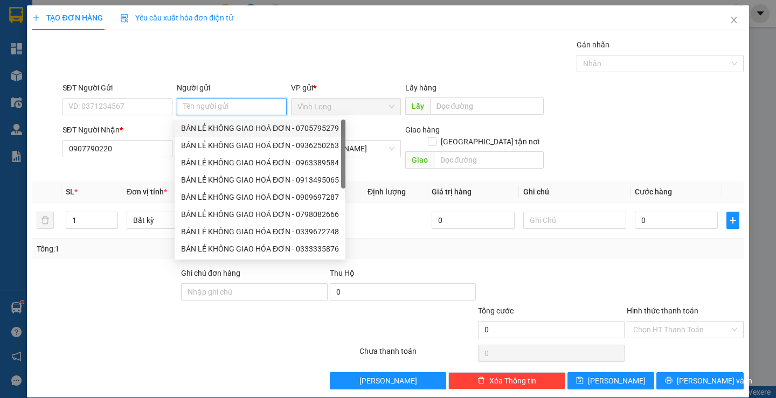
click at [220, 130] on div "BÁN LẺ KHÔNG GIAO HOÁ ĐƠN - 0705795279" at bounding box center [260, 128] width 158 height 12
type input "0705795279"
type input "BÁN LẺ KHÔNG GIAO HOÁ ĐƠN"
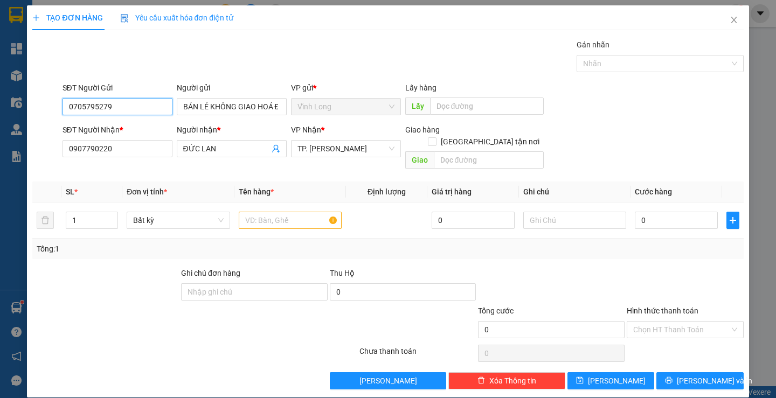
drag, startPoint x: 117, startPoint y: 103, endPoint x: 44, endPoint y: 106, distance: 73.3
click at [44, 106] on div "SĐT Người Gửi 0705795279 0705795279 Người gửi BÁN LẺ KHÔNG GIAO HOÁ ĐƠN VP gửi …" at bounding box center [387, 101] width 713 height 38
click at [264, 212] on input "text" at bounding box center [290, 220] width 103 height 17
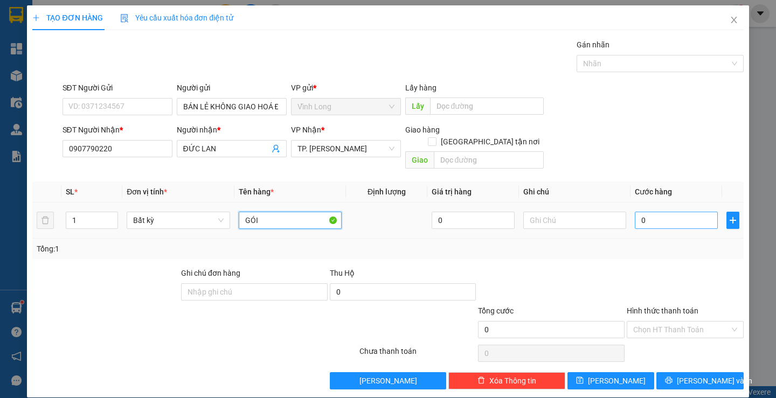
type input "GÓI"
click at [645, 212] on input "0" at bounding box center [676, 220] width 83 height 17
type input "2"
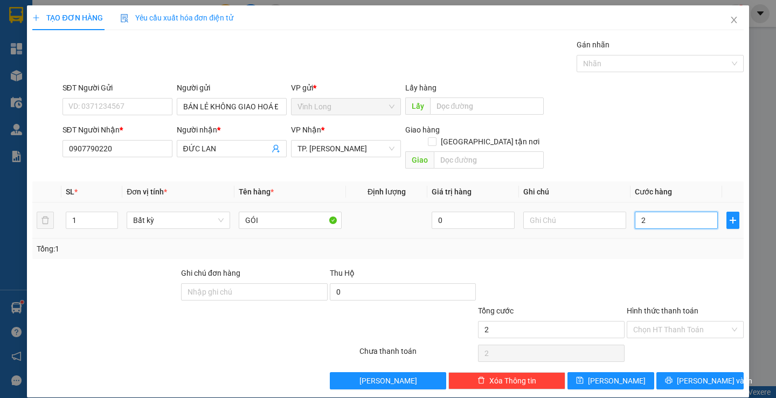
type input "20"
type input "20.000"
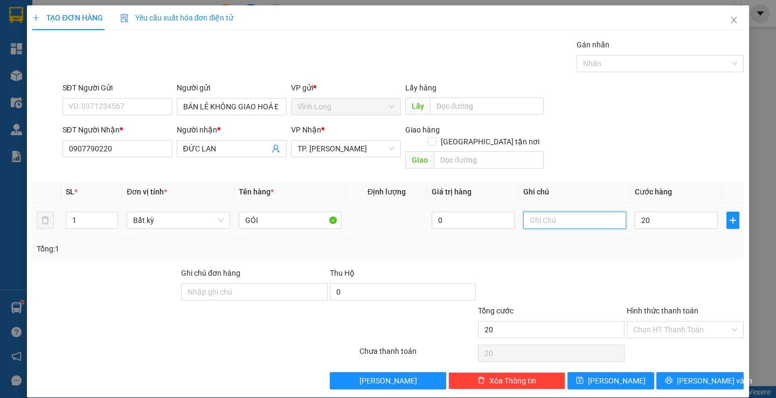
type input "20.000"
click at [559, 215] on input "text" at bounding box center [574, 220] width 103 height 17
type input "LAN"
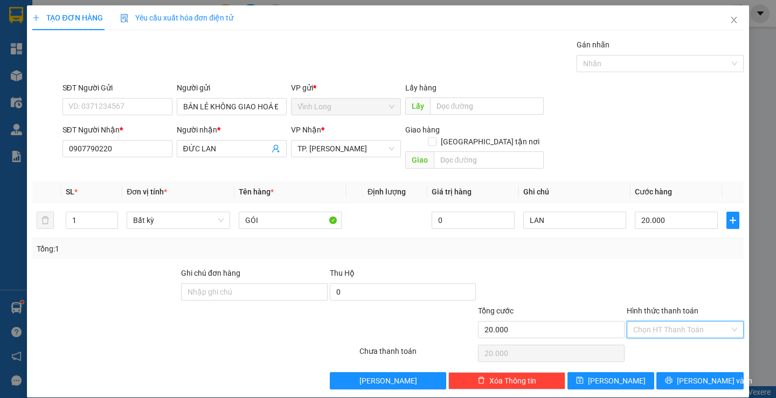
click at [681, 322] on input "Hình thức thanh toán" at bounding box center [681, 330] width 96 height 16
click at [653, 338] on div "Tại văn phòng" at bounding box center [678, 340] width 102 height 12
click at [692, 375] on span "[PERSON_NAME] và In" at bounding box center [714, 381] width 75 height 12
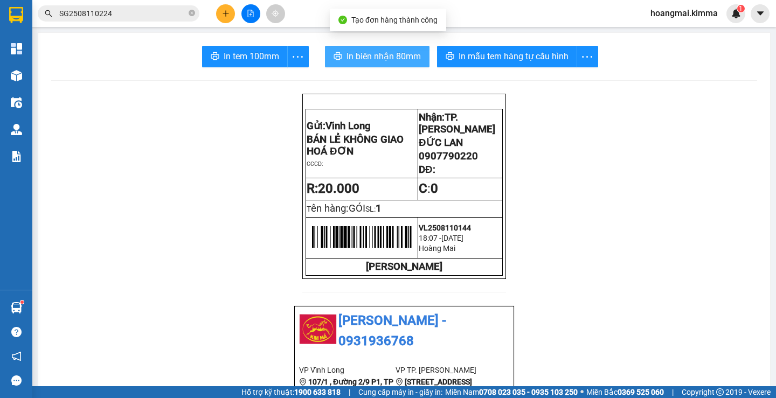
click at [371, 51] on span "In biên nhận 80mm" at bounding box center [384, 56] width 74 height 13
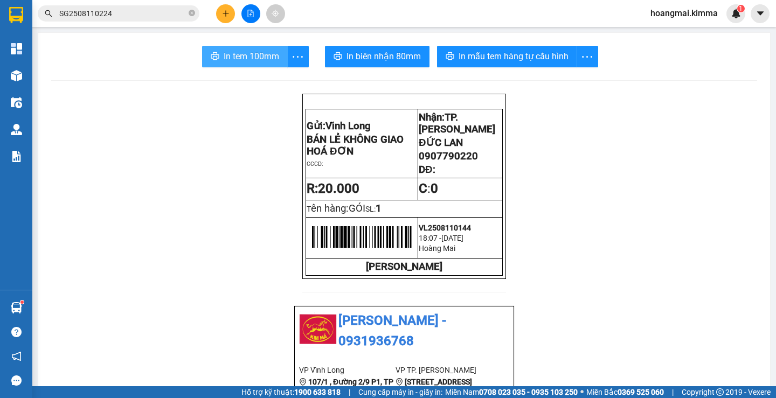
click at [250, 60] on span "In tem 100mm" at bounding box center [252, 56] width 56 height 13
click at [230, 13] on button at bounding box center [225, 13] width 19 height 19
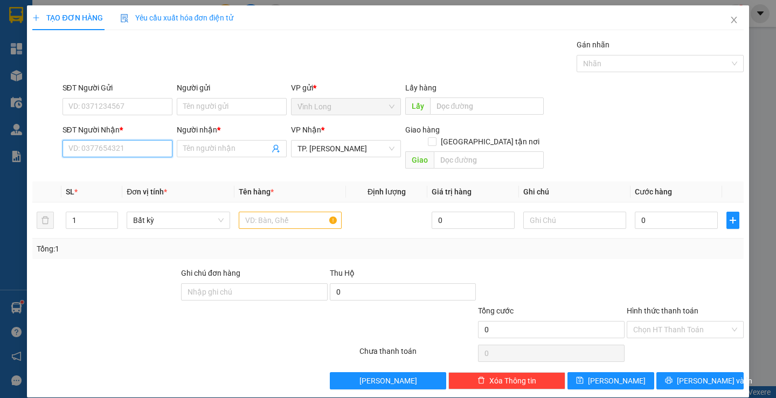
click at [120, 146] on input "SĐT Người Nhận *" at bounding box center [118, 148] width 110 height 17
drag, startPoint x: 86, startPoint y: 207, endPoint x: 44, endPoint y: 195, distance: 43.8
click at [44, 203] on tr "1 Bất kỳ 0 0" at bounding box center [387, 221] width 711 height 36
type input "4"
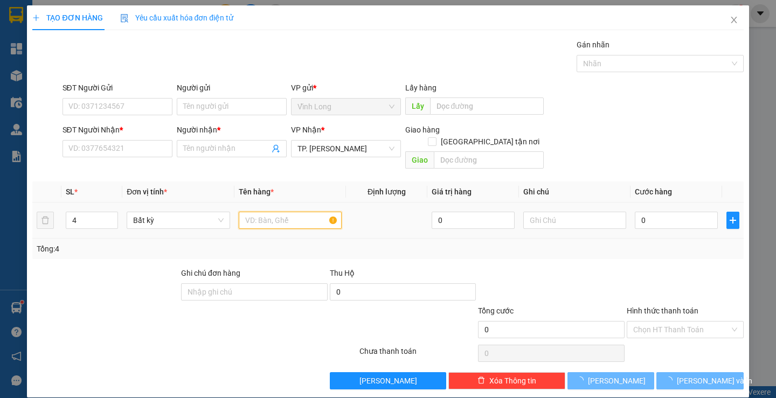
click at [288, 212] on input "text" at bounding box center [290, 220] width 103 height 17
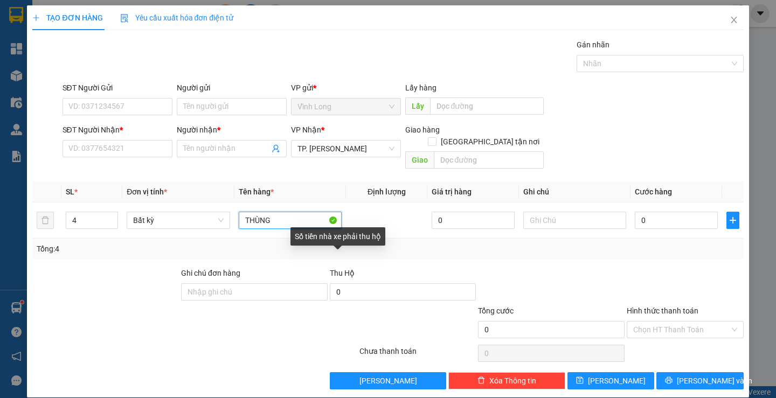
type input "THÙNG"
type input "THƯ"
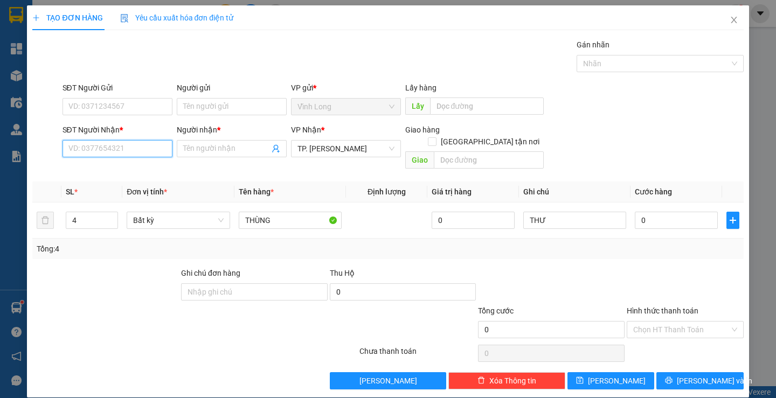
click at [112, 144] on input "SĐT Người Nhận *" at bounding box center [118, 148] width 110 height 17
click at [113, 167] on div "0977030584 - KHƯƠNG" at bounding box center [116, 170] width 96 height 12
type input "0977030584"
type input "KHƯƠNG"
type input "0977030584"
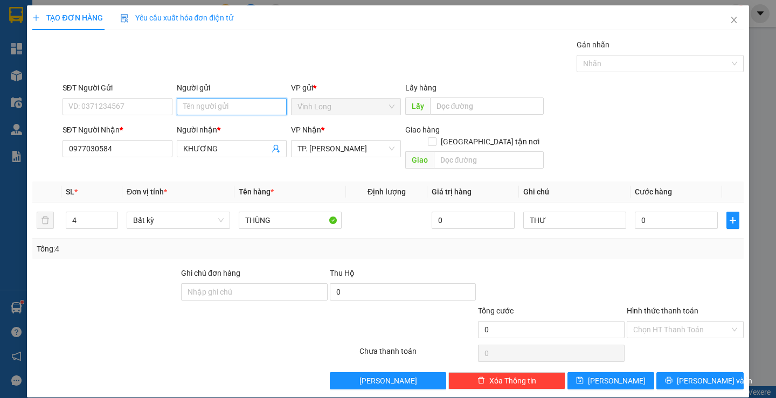
click at [200, 110] on input "Người gửi" at bounding box center [232, 106] width 110 height 17
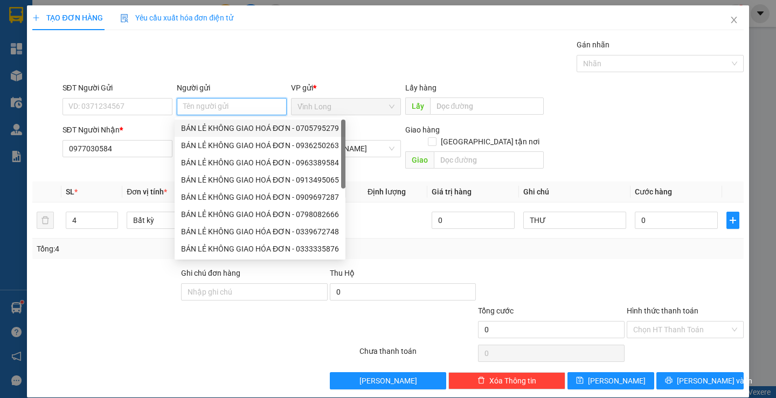
click at [218, 121] on div "BÁN LẺ KHÔNG GIAO HOÁ ĐƠN - 0705795279" at bounding box center [260, 128] width 171 height 17
type input "0705795279"
type input "BÁN LẺ KHÔNG GIAO HOÁ ĐƠN"
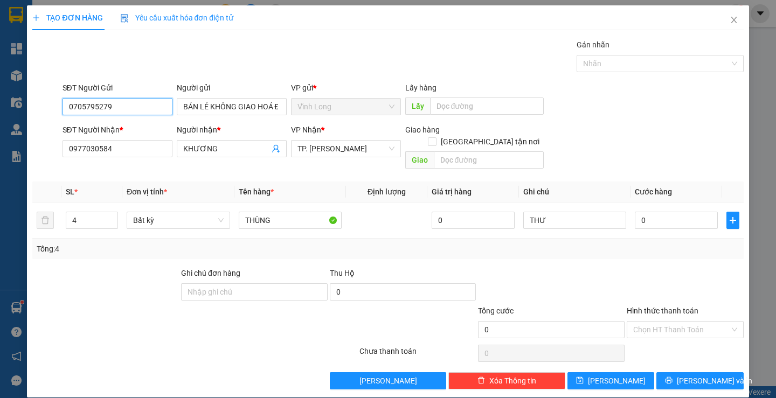
drag, startPoint x: 134, startPoint y: 115, endPoint x: 4, endPoint y: 99, distance: 131.4
click at [4, 99] on div "TẠO ĐƠN HÀNG Yêu cầu xuất hóa đơn điện tử Transit Pickup Surcharge Ids Transit …" at bounding box center [388, 199] width 776 height 398
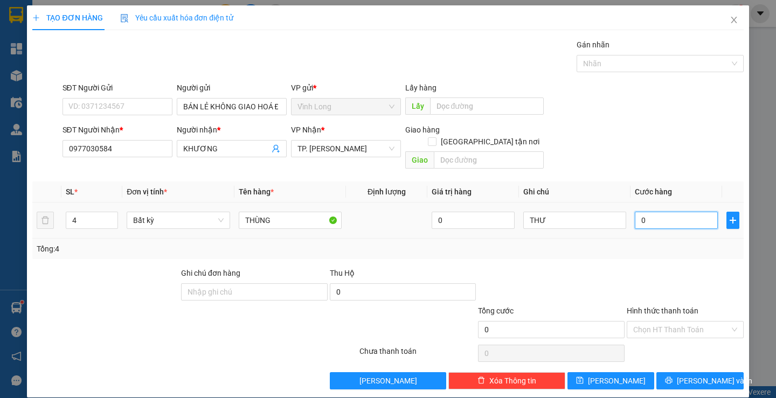
click at [672, 217] on input "0" at bounding box center [676, 220] width 83 height 17
type input "2"
type input "24"
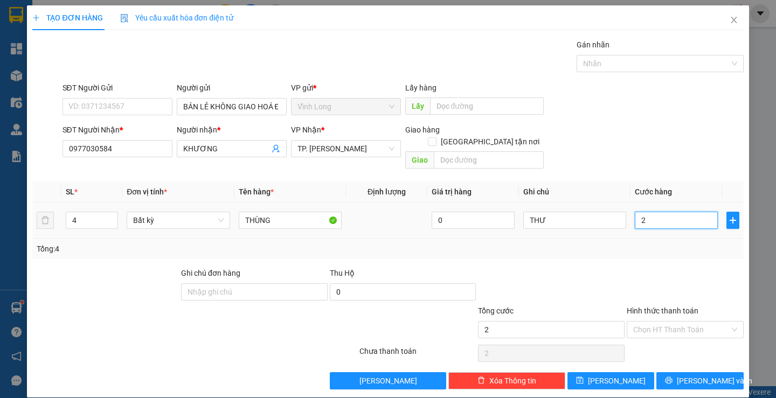
type input "24"
type input "240"
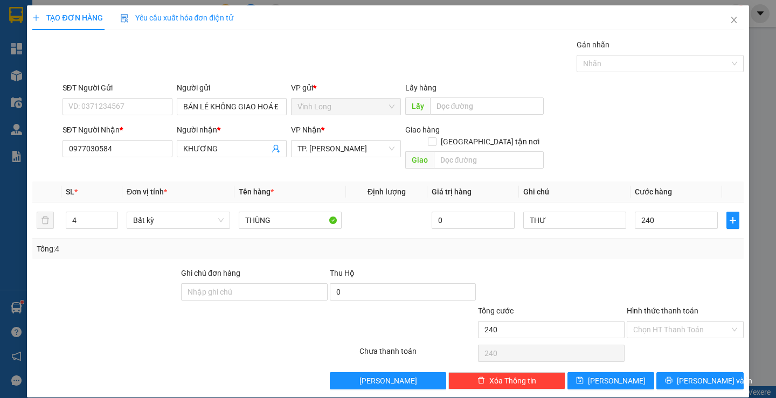
type input "240.000"
click at [638, 267] on div at bounding box center [685, 286] width 119 height 38
click at [659, 322] on input "Hình thức thanh toán" at bounding box center [681, 330] width 96 height 16
click at [663, 339] on div "Tại văn phòng" at bounding box center [678, 340] width 102 height 12
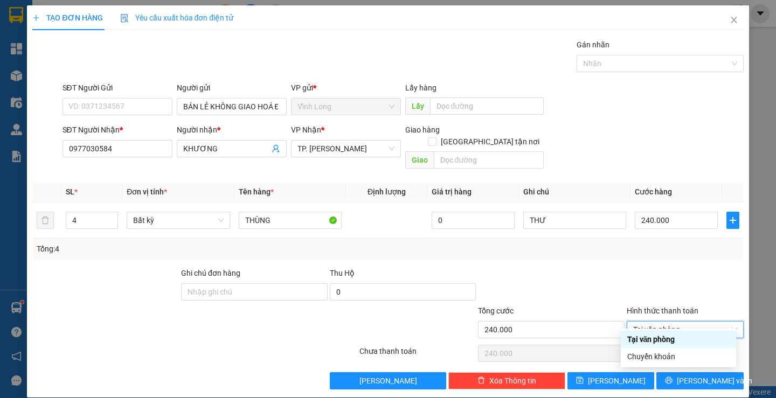
type input "0"
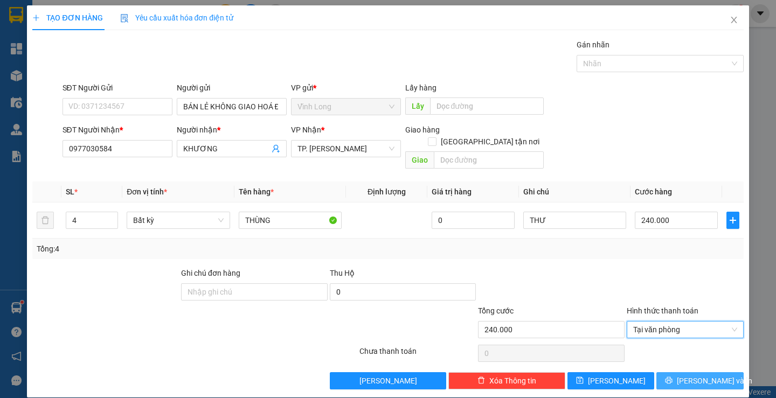
click at [687, 375] on span "[PERSON_NAME] và In" at bounding box center [714, 381] width 75 height 12
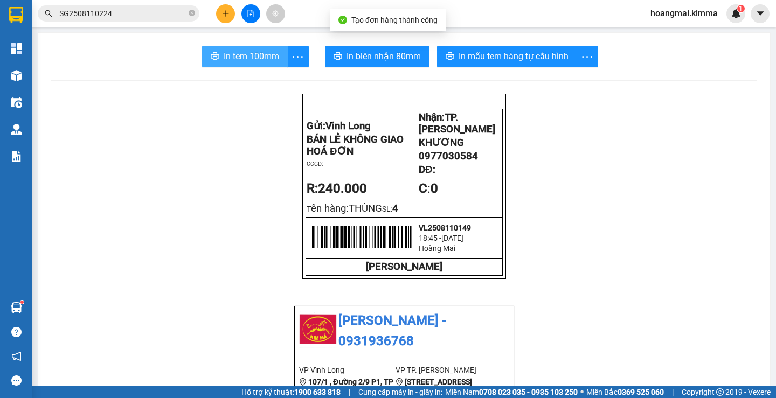
click at [264, 55] on span "In tem 100mm" at bounding box center [252, 56] width 56 height 13
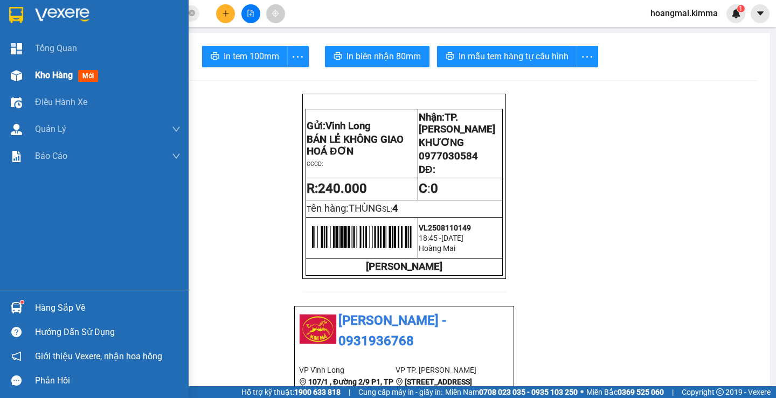
click at [57, 73] on span "Kho hàng" at bounding box center [54, 75] width 38 height 10
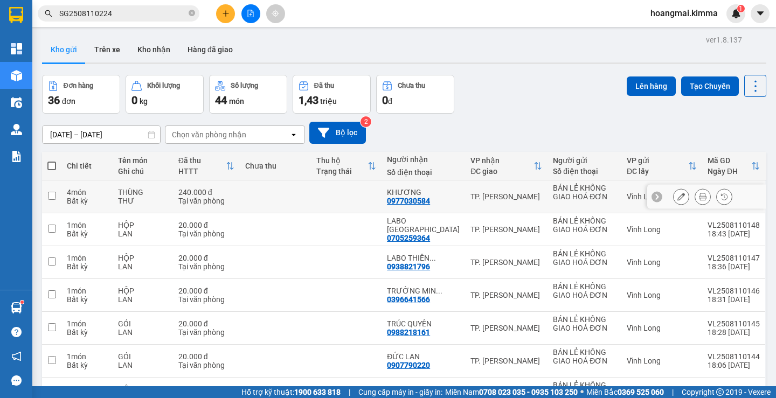
click at [496, 204] on td "TP. [PERSON_NAME]" at bounding box center [506, 197] width 82 height 33
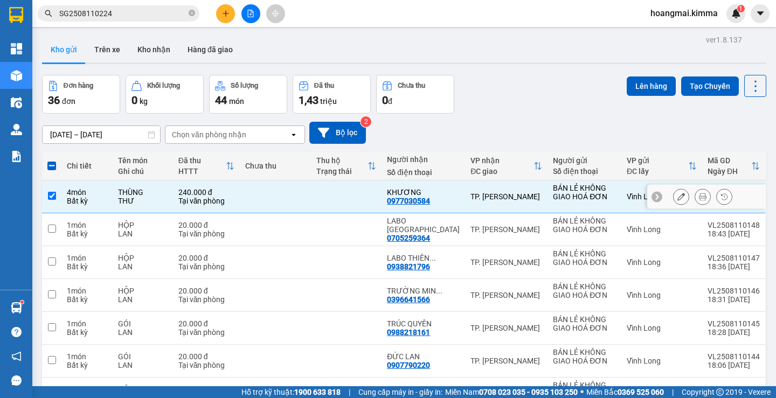
click at [677, 196] on icon at bounding box center [681, 197] width 8 height 8
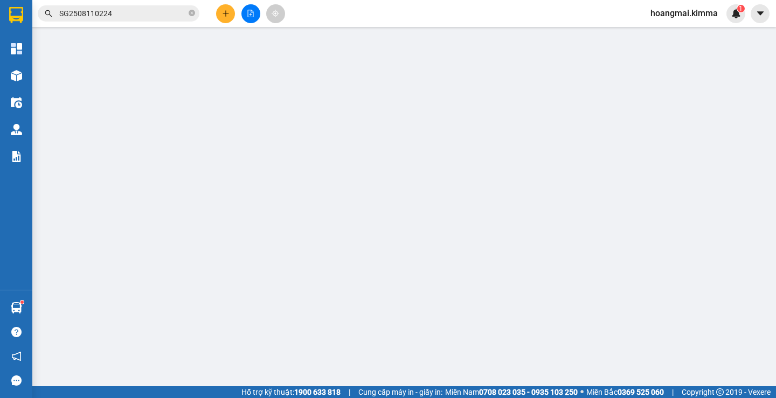
type input "BÁN LẺ KHÔNG GIAO HOÁ ĐƠN"
type input "0977030584"
type input "KHƯƠNG"
type input "240.000"
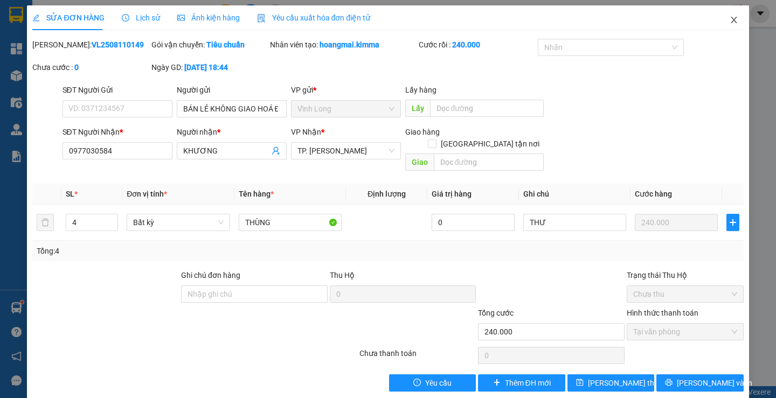
click at [731, 22] on icon "close" at bounding box center [734, 20] width 6 height 6
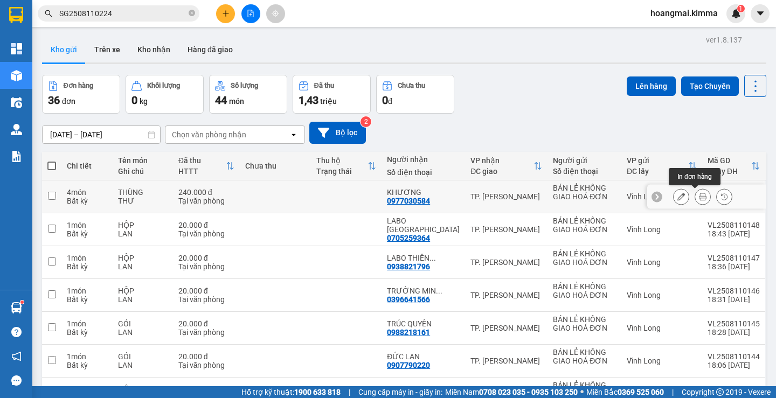
click at [699, 198] on icon at bounding box center [703, 197] width 8 height 8
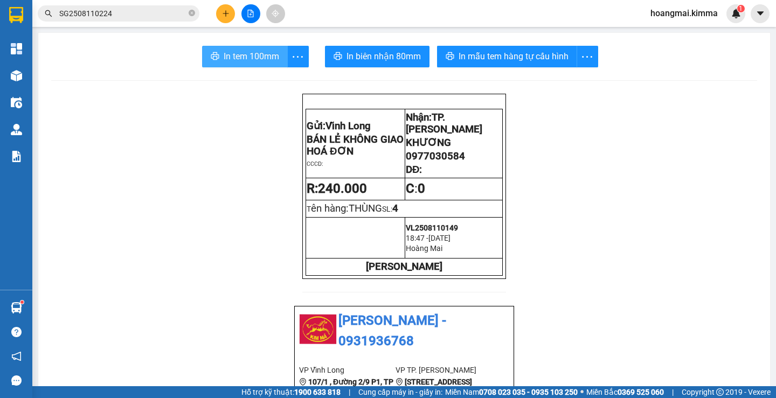
click at [225, 59] on span "In tem 100mm" at bounding box center [252, 56] width 56 height 13
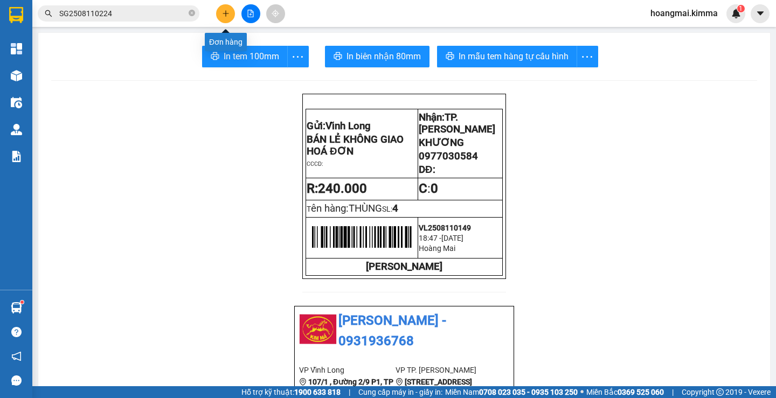
click at [226, 10] on icon "plus" at bounding box center [226, 14] width 8 height 8
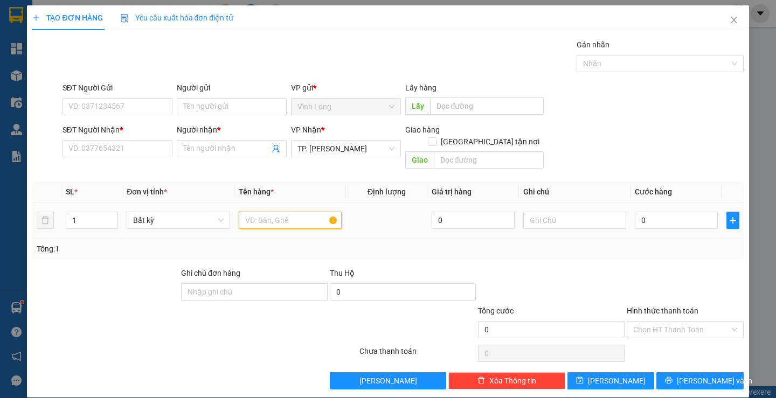
click at [250, 212] on input "text" at bounding box center [290, 220] width 103 height 17
type input "HỘP"
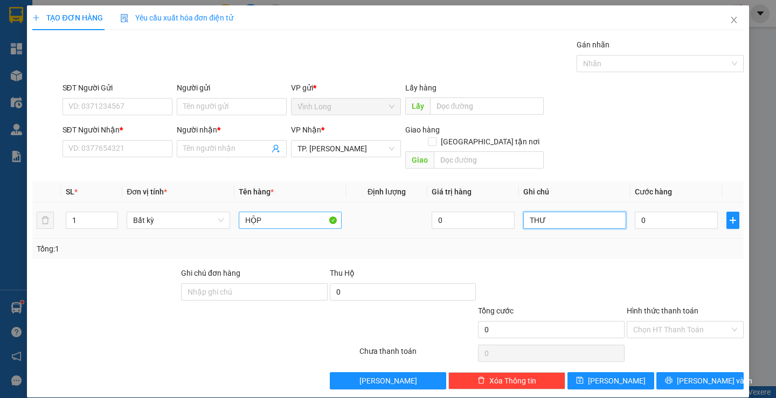
type input "THƯ"
type input "2"
type input "20"
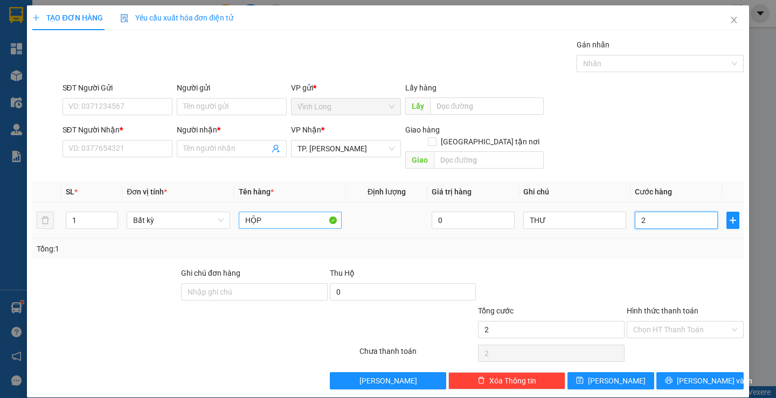
type input "20"
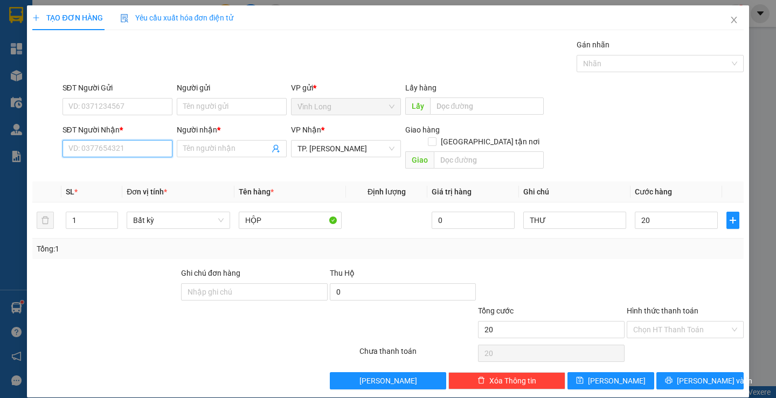
type input "20.000"
click at [104, 148] on input "SĐT Người Nhận *" at bounding box center [118, 148] width 110 height 17
click at [127, 167] on div "0964817347 - LABO ANH KHOA" at bounding box center [121, 170] width 107 height 12
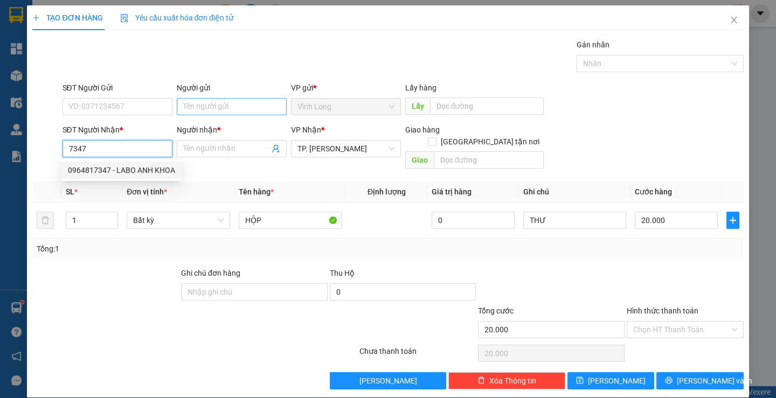
type input "0964817347"
type input "LABO ANH KHOA"
type input "0964817347"
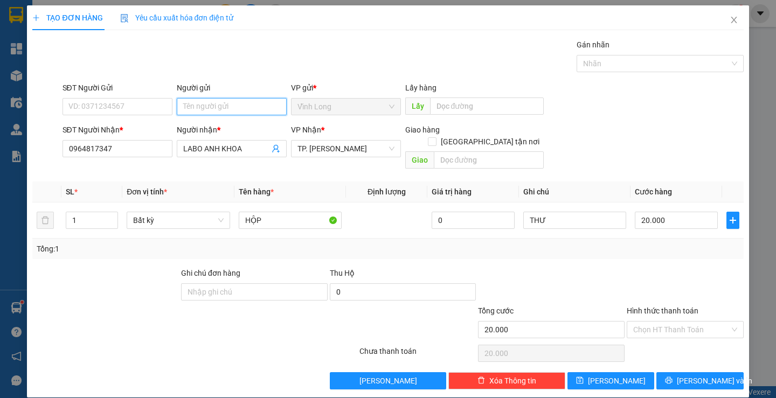
click at [200, 107] on input "Người gửi" at bounding box center [232, 106] width 110 height 17
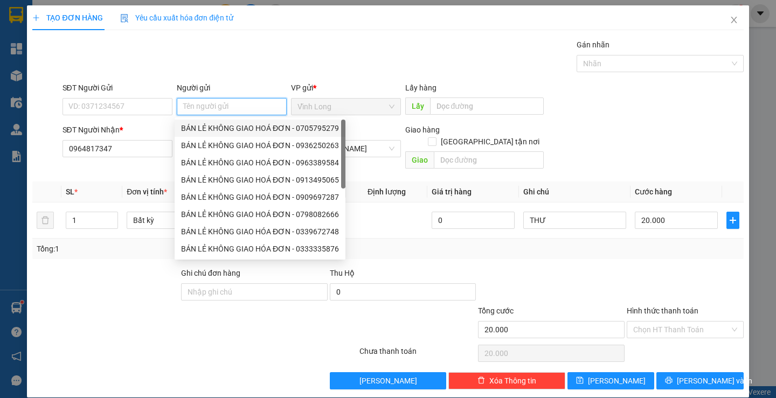
drag, startPoint x: 222, startPoint y: 128, endPoint x: 134, endPoint y: 117, distance: 88.5
click at [220, 128] on div "BÁN LẺ KHÔNG GIAO HOÁ ĐƠN - 0705795279" at bounding box center [260, 128] width 158 height 12
type input "0705795279"
type input "BÁN LẺ KHÔNG GIAO HOÁ ĐƠN"
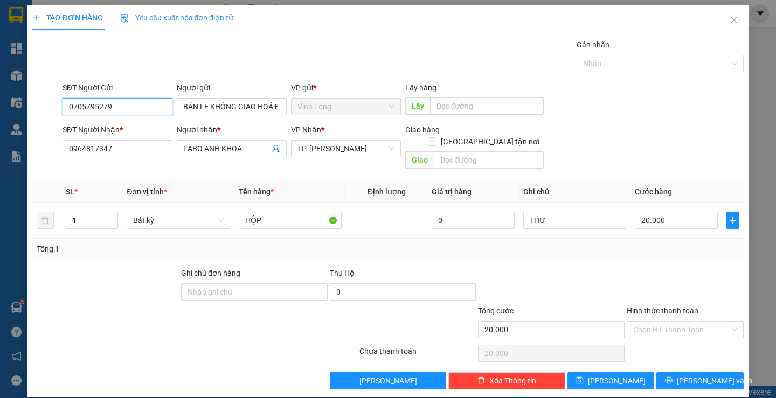
drag, startPoint x: 141, startPoint y: 106, endPoint x: 0, endPoint y: 142, distance: 145.6
click at [0, 142] on div "TẠO ĐƠN HÀNG Yêu cầu xuất hóa đơn điện tử Transit Pickup Surcharge Ids Transit …" at bounding box center [388, 199] width 776 height 398
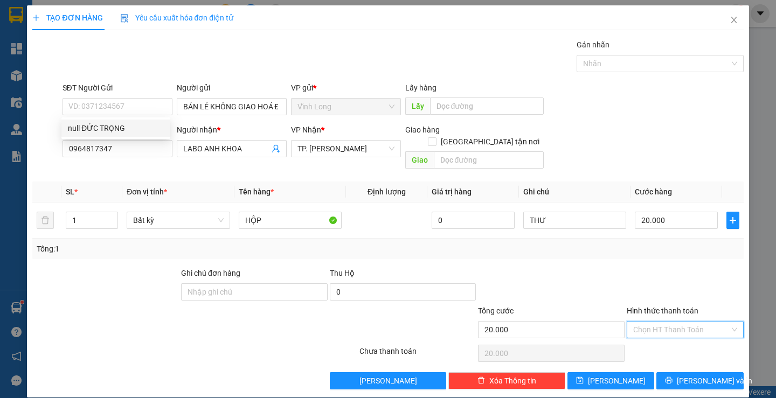
click at [643, 322] on input "Hình thức thanh toán" at bounding box center [681, 330] width 96 height 16
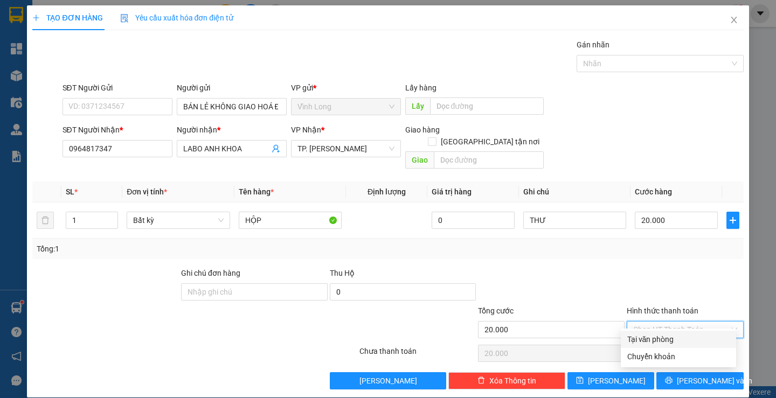
drag, startPoint x: 664, startPoint y: 337, endPoint x: 675, endPoint y: 349, distance: 15.3
click at [665, 338] on div "Tại văn phòng" at bounding box center [678, 340] width 102 height 12
type input "0"
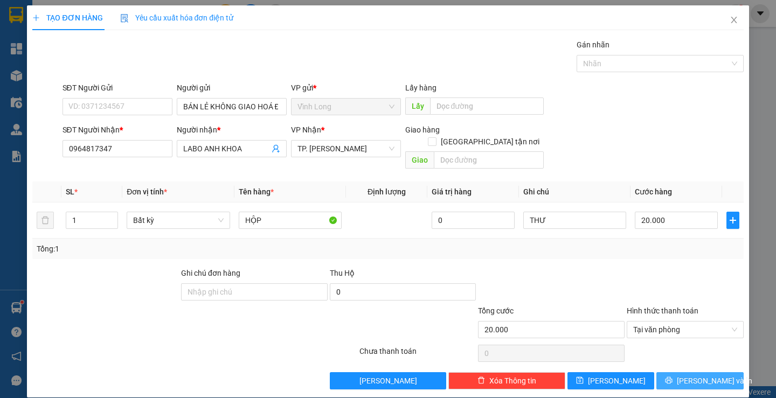
drag, startPoint x: 683, startPoint y: 359, endPoint x: 684, endPoint y: 366, distance: 6.7
click at [683, 363] on div "Transit Pickup Surcharge Ids Transit Deliver Surcharge Ids Transit Deliver Surc…" at bounding box center [387, 214] width 711 height 351
click at [684, 375] on span "[PERSON_NAME] và In" at bounding box center [714, 381] width 75 height 12
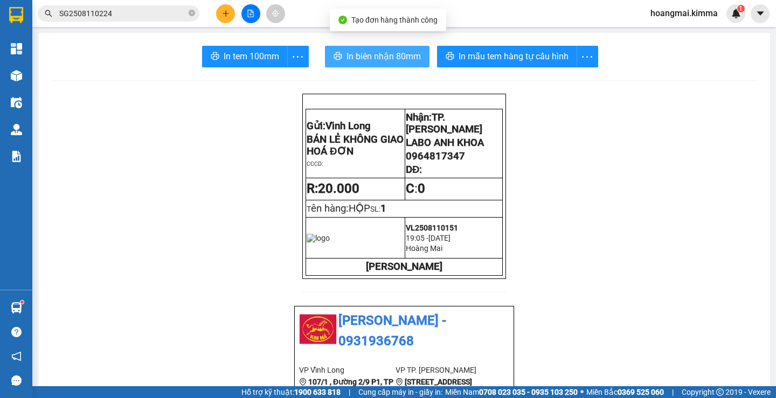
click at [348, 50] on span "In biên nhận 80mm" at bounding box center [384, 56] width 74 height 13
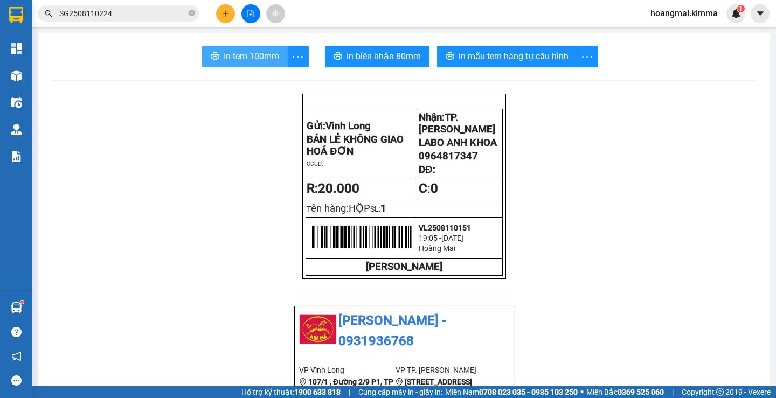
click at [252, 52] on span "In tem 100mm" at bounding box center [252, 56] width 56 height 13
click at [231, 13] on button at bounding box center [225, 13] width 19 height 19
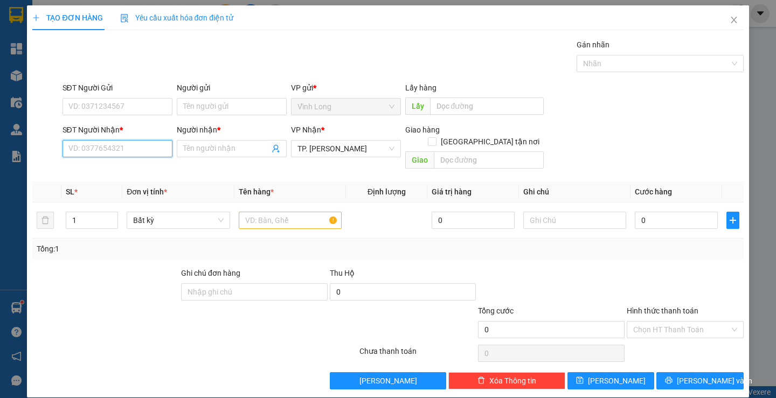
click at [119, 147] on input "SĐT Người Nhận *" at bounding box center [118, 148] width 110 height 17
click at [730, 17] on icon "close" at bounding box center [734, 20] width 9 height 9
